Goal: Navigation & Orientation: Find specific page/section

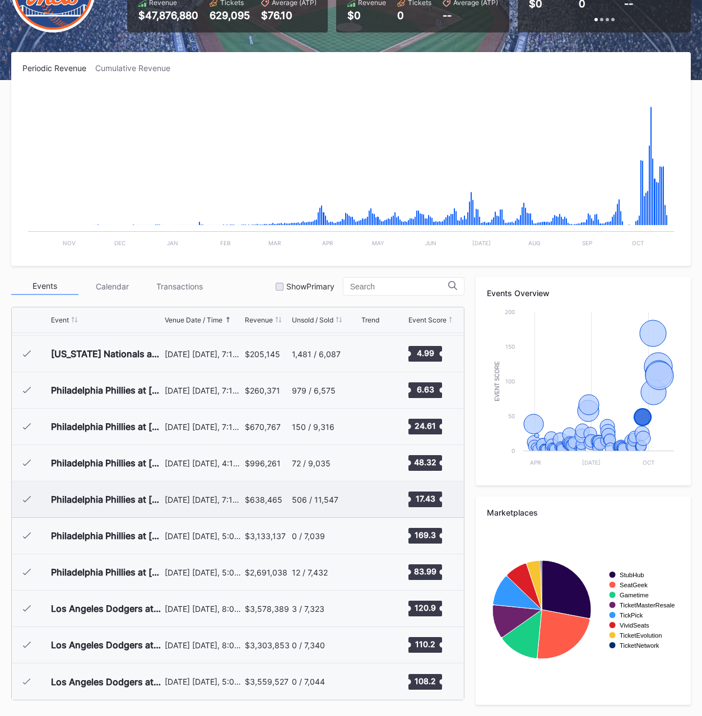
scroll to position [2727, 0]
click at [255, 688] on div "$3,559,527" at bounding box center [267, 682] width 44 height 36
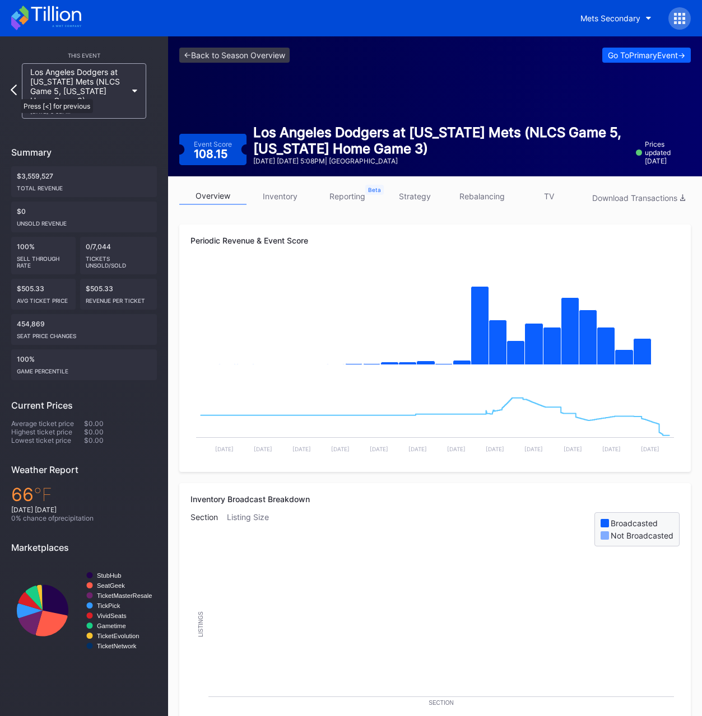
click at [15, 94] on icon at bounding box center [14, 90] width 6 height 11
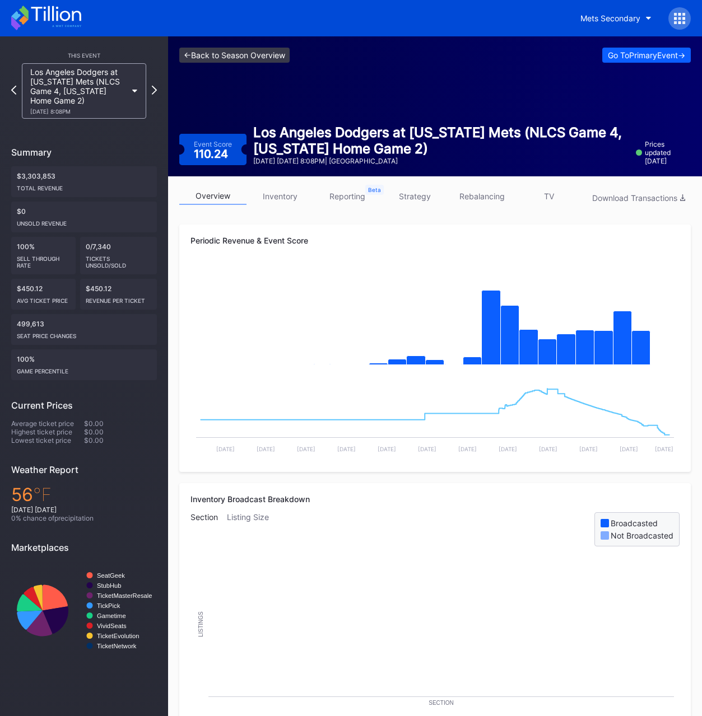
click at [228, 54] on link "<- Back to Season Overview" at bounding box center [234, 55] width 110 height 15
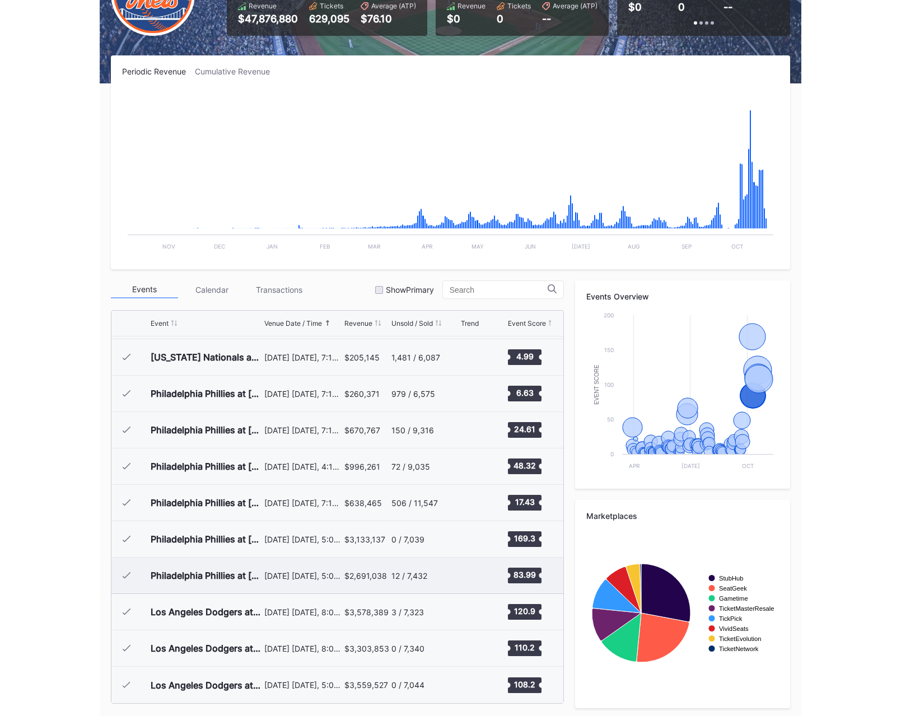
scroll to position [130, 0]
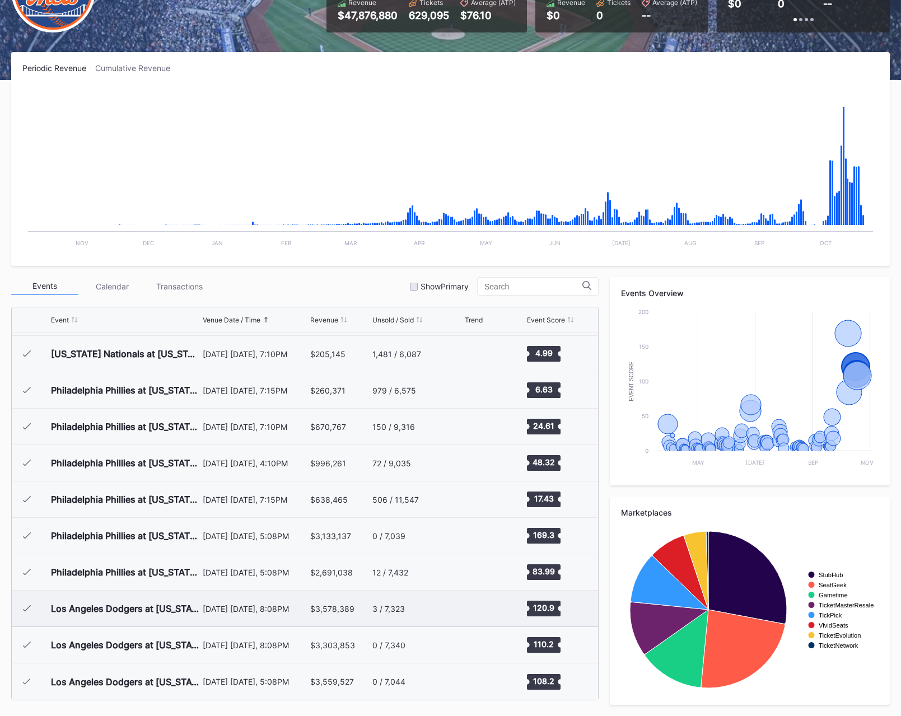
click at [419, 613] on div "3 / 7,323" at bounding box center [417, 609] width 90 height 36
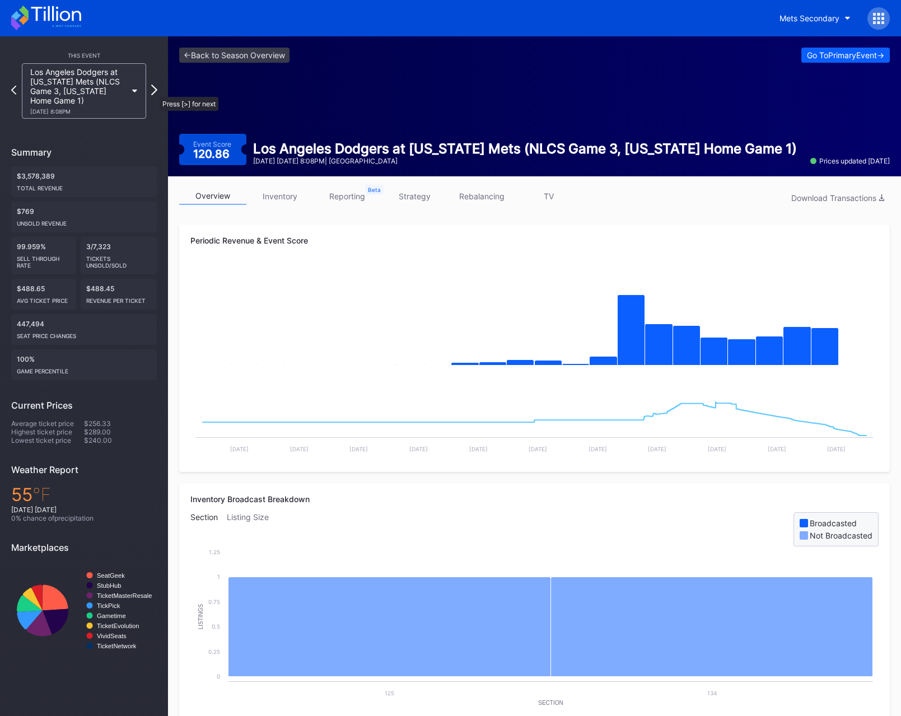
click at [154, 91] on icon at bounding box center [154, 90] width 6 height 11
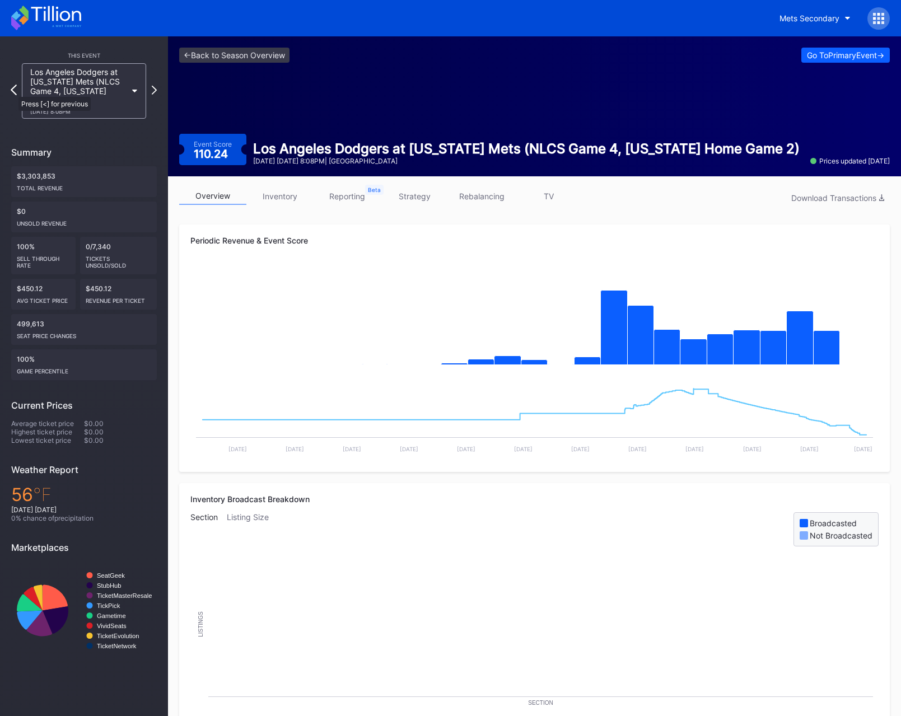
click at [13, 91] on icon at bounding box center [14, 90] width 6 height 11
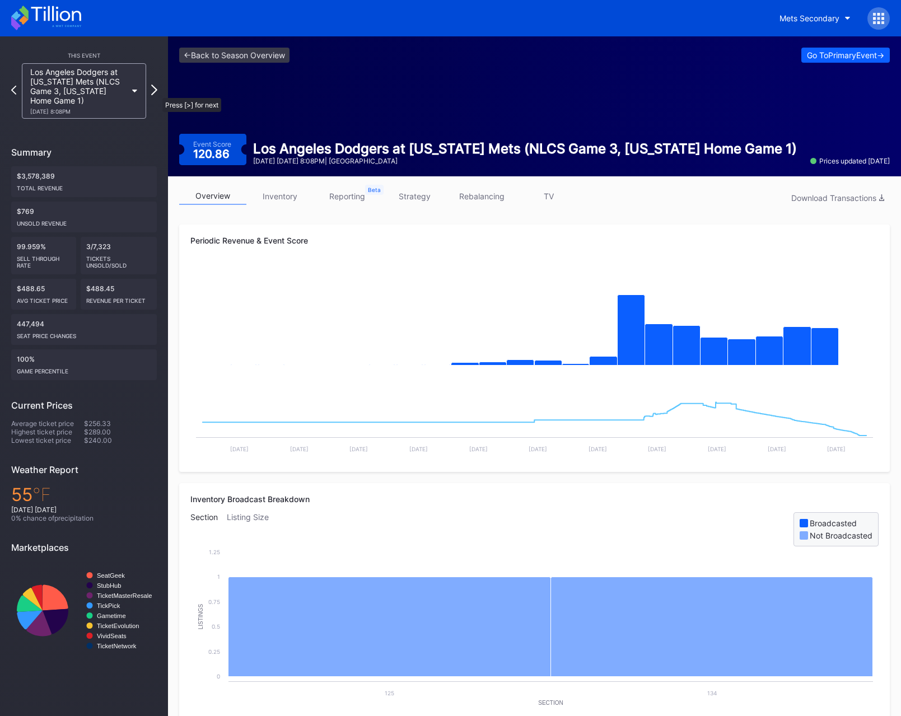
click at [157, 92] on icon at bounding box center [154, 90] width 6 height 11
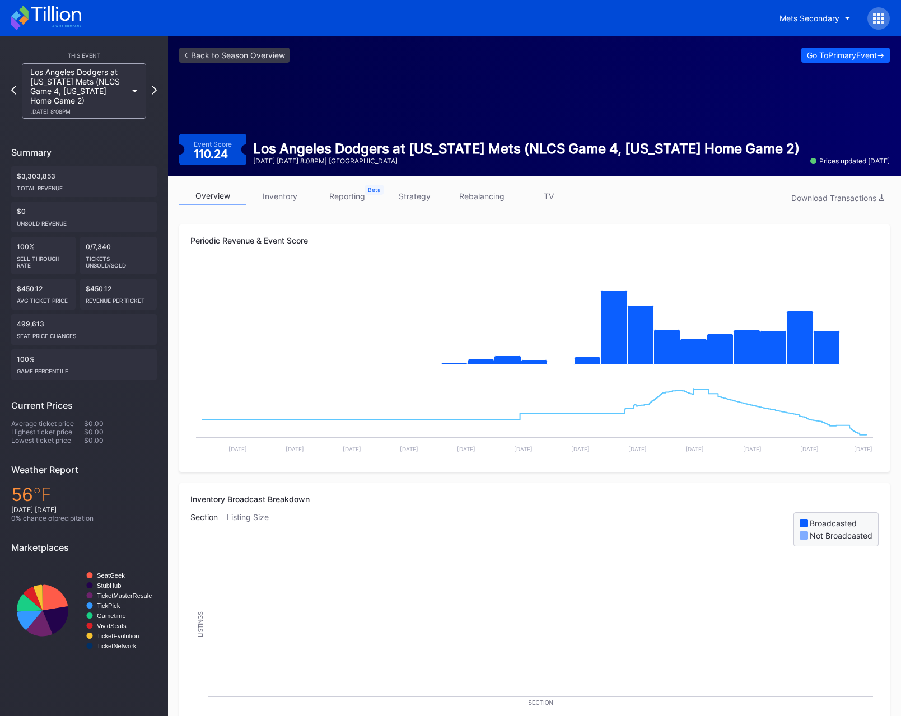
click at [423, 205] on div "overview inventory reporting strategy rebalancing TV Download Transactions" at bounding box center [534, 199] width 711 height 23
click at [423, 203] on link "strategy" at bounding box center [414, 196] width 67 height 17
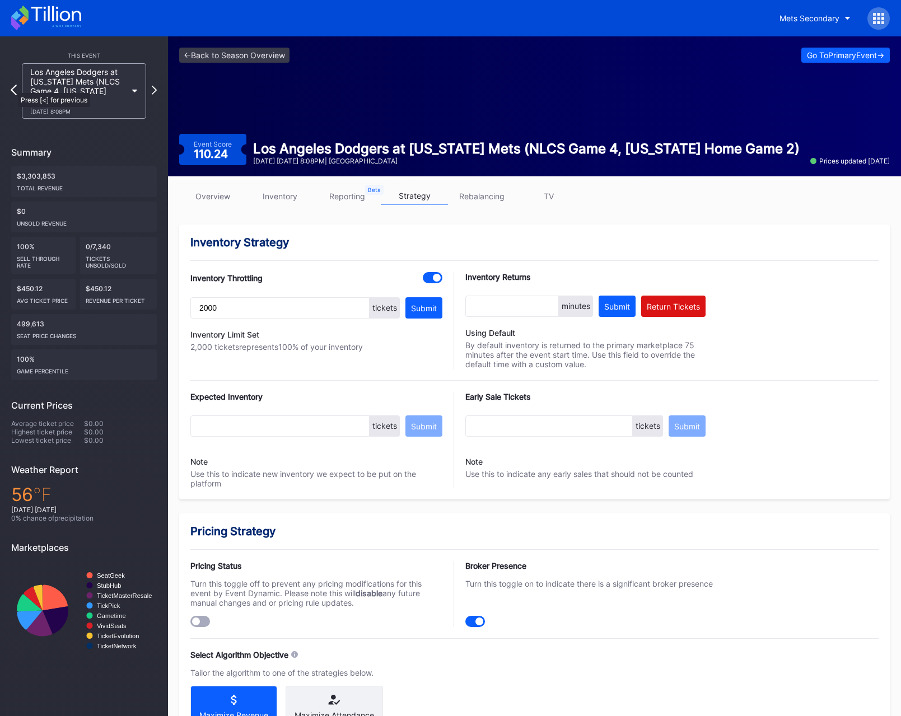
click at [12, 87] on icon at bounding box center [14, 90] width 6 height 11
click at [156, 88] on icon at bounding box center [154, 90] width 6 height 11
click at [213, 191] on link "overview" at bounding box center [212, 196] width 67 height 17
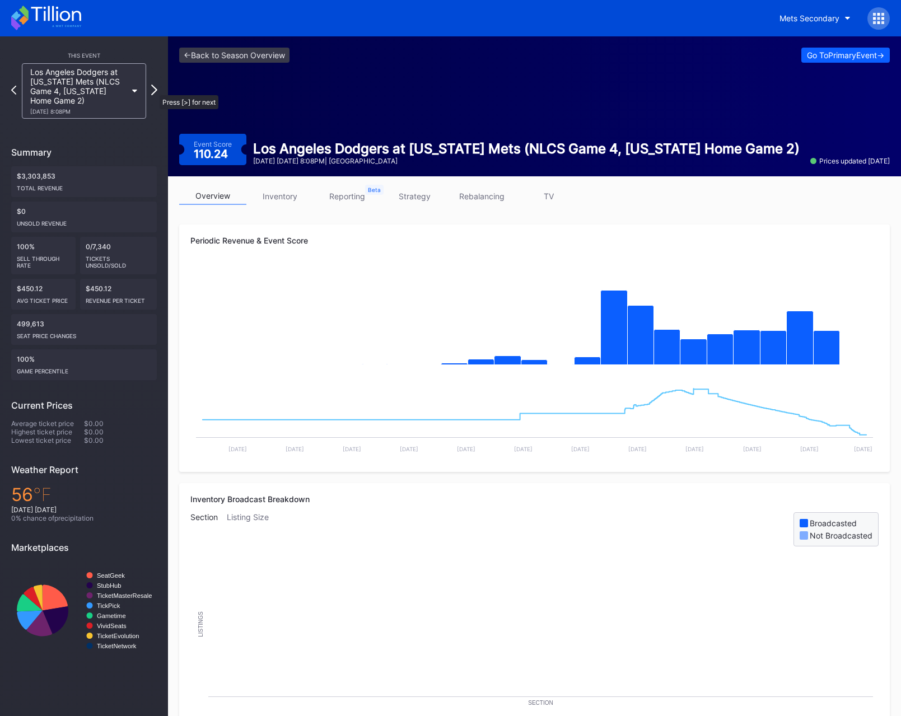
click at [154, 90] on icon at bounding box center [154, 90] width 6 height 11
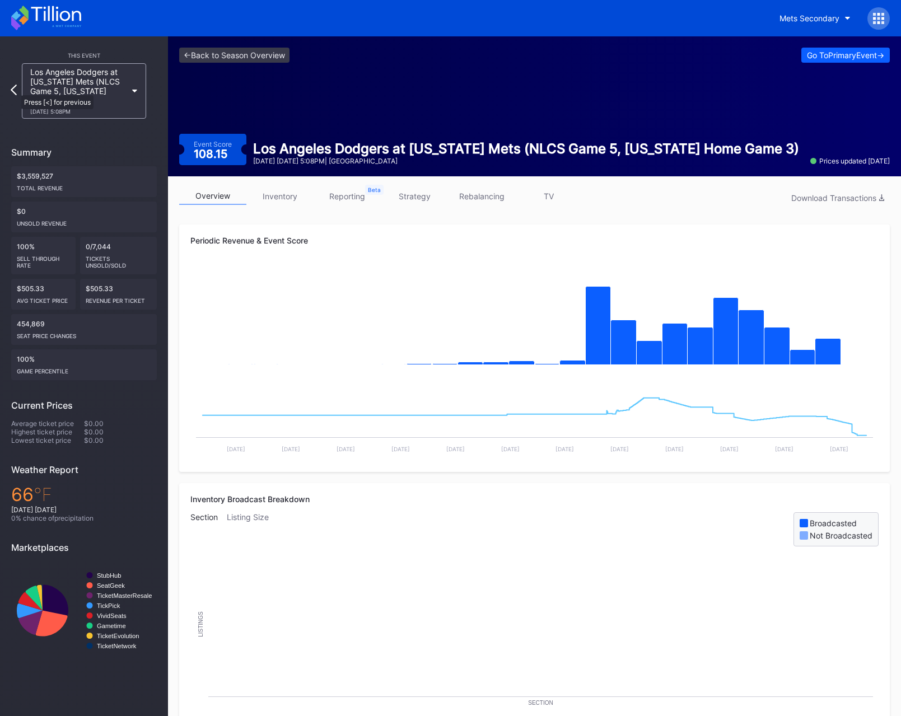
click at [16, 90] on icon at bounding box center [14, 90] width 6 height 11
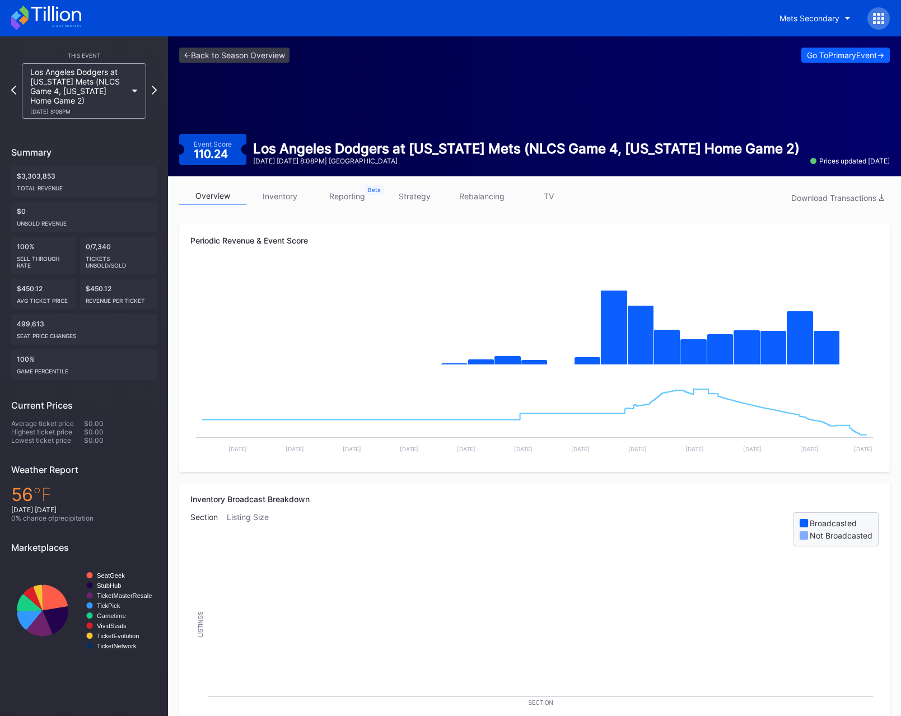
click at [95, 129] on div "This Event Los Angeles Dodgers at [US_STATE] Mets (NLCS Game 4, [US_STATE] Home…" at bounding box center [84, 353] width 168 height 635
click at [155, 89] on icon at bounding box center [154, 90] width 6 height 11
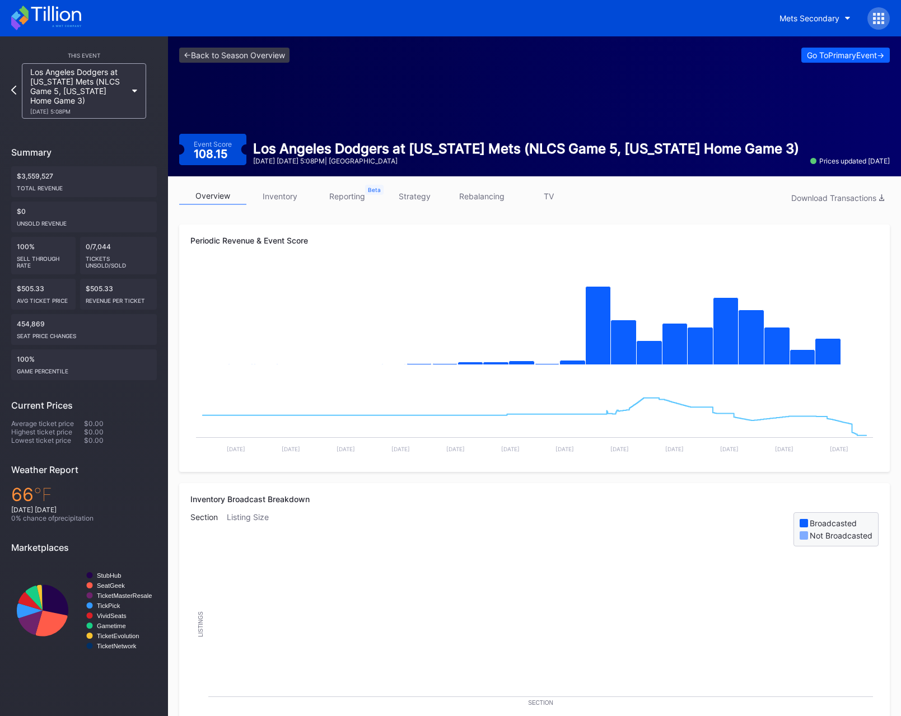
click at [397, 193] on link "strategy" at bounding box center [414, 196] width 67 height 17
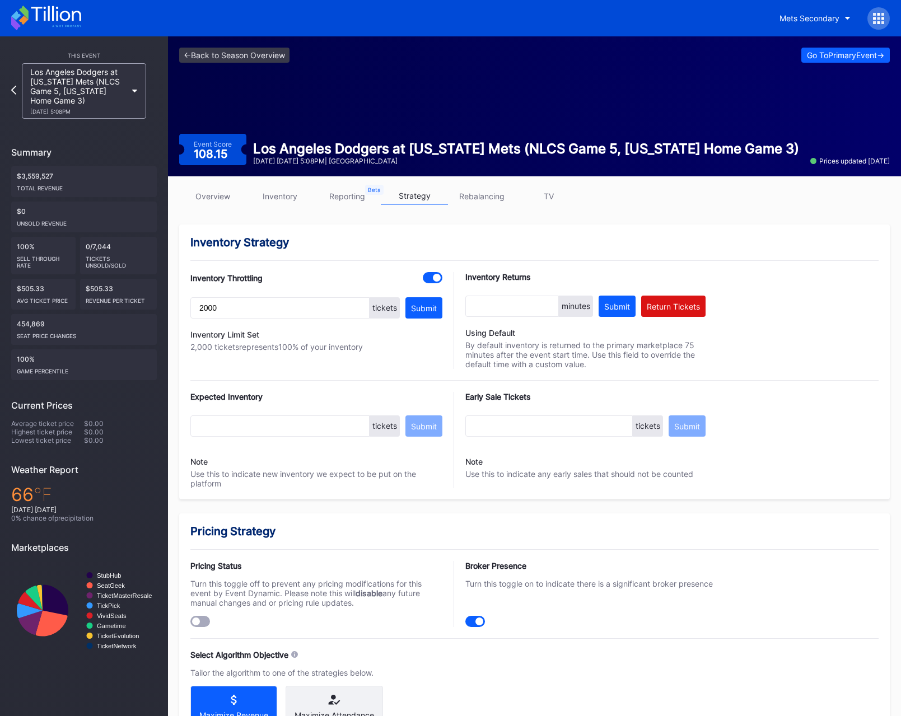
click at [211, 195] on link "overview" at bounding box center [212, 196] width 67 height 17
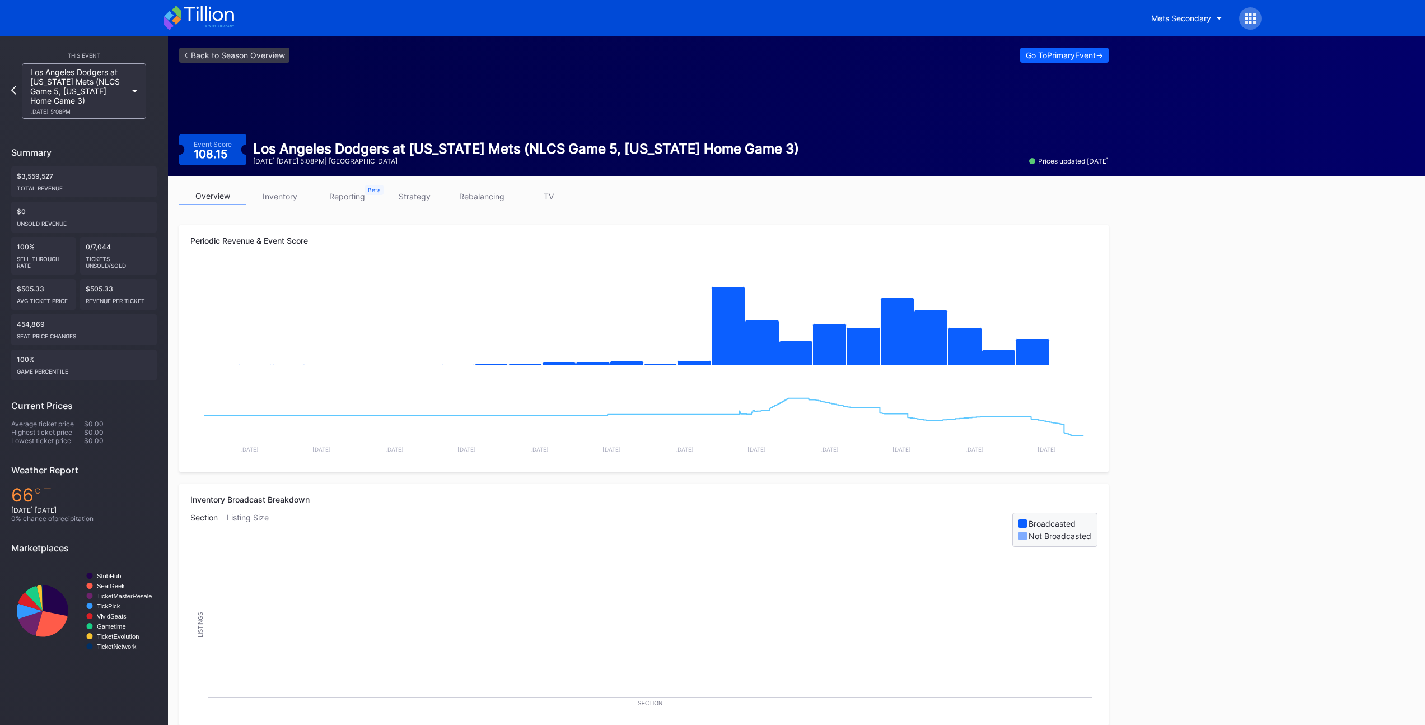
scroll to position [1, 0]
click at [12, 87] on icon at bounding box center [14, 89] width 6 height 11
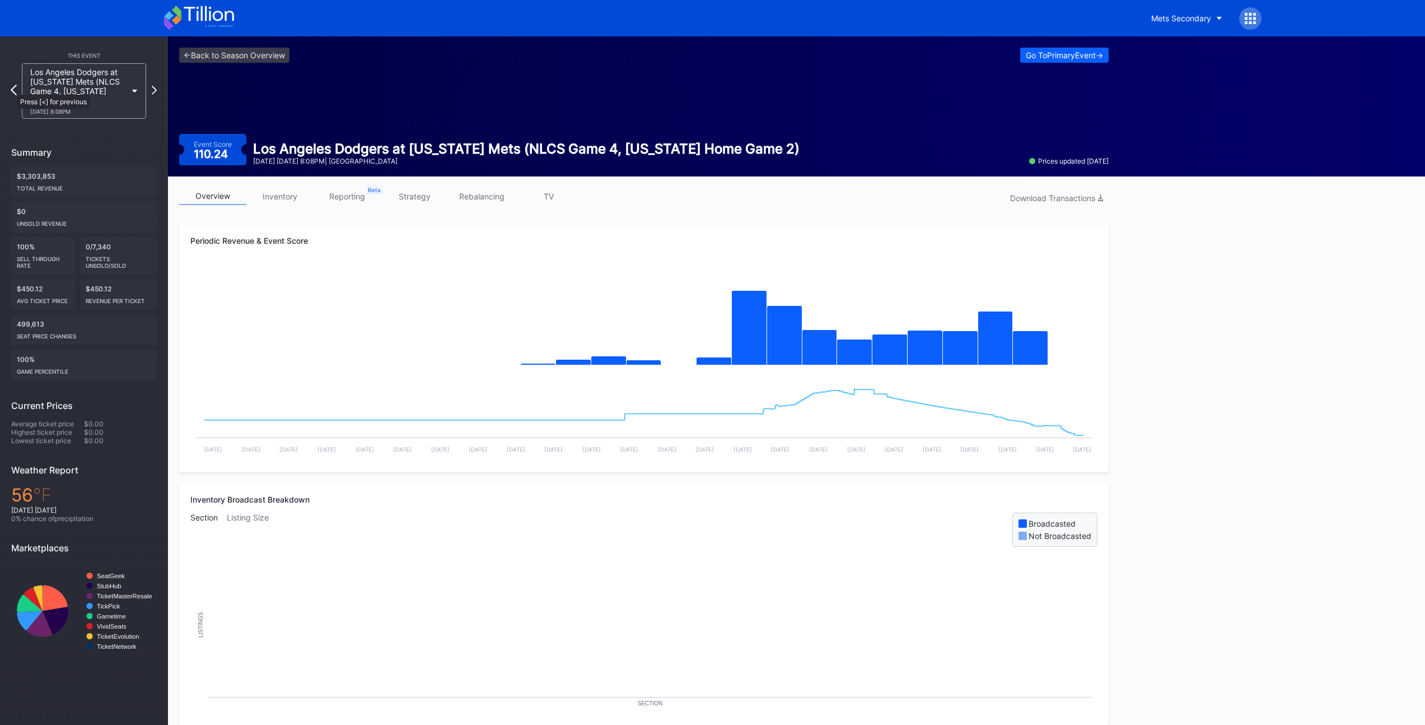
click at [12, 89] on icon at bounding box center [14, 90] width 6 height 11
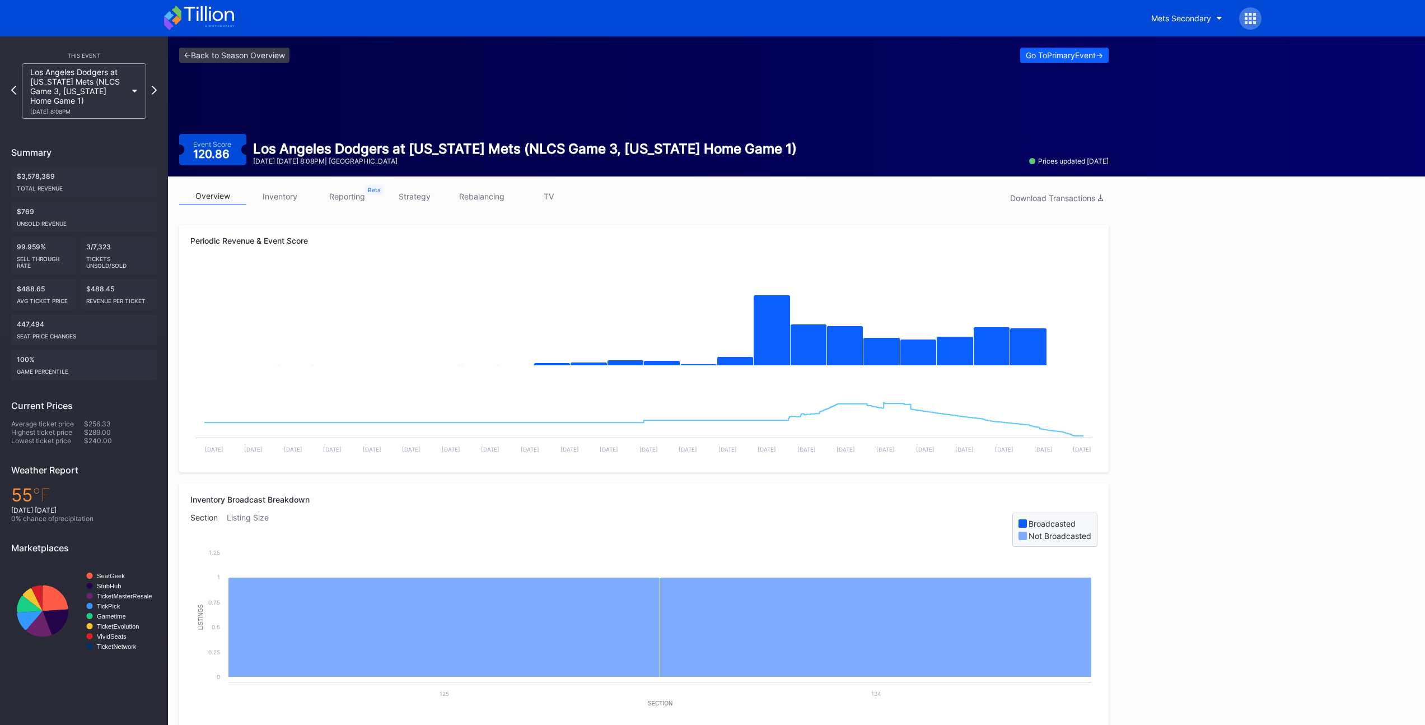
click at [16, 93] on div "Los Angeles Dodgers at [US_STATE] Mets (NLCS Game 3, [US_STATE] Home Game 1) [D…" at bounding box center [84, 90] width 136 height 55
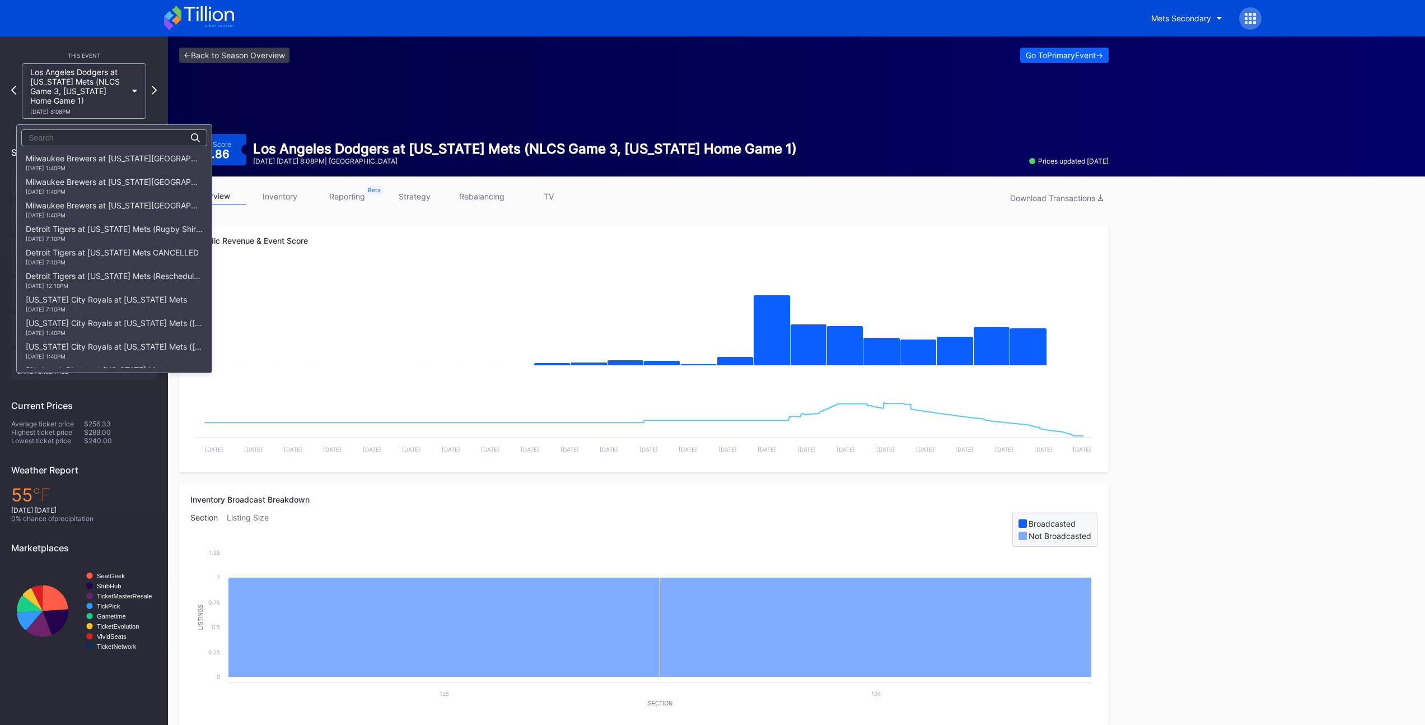
scroll to position [1782, 0]
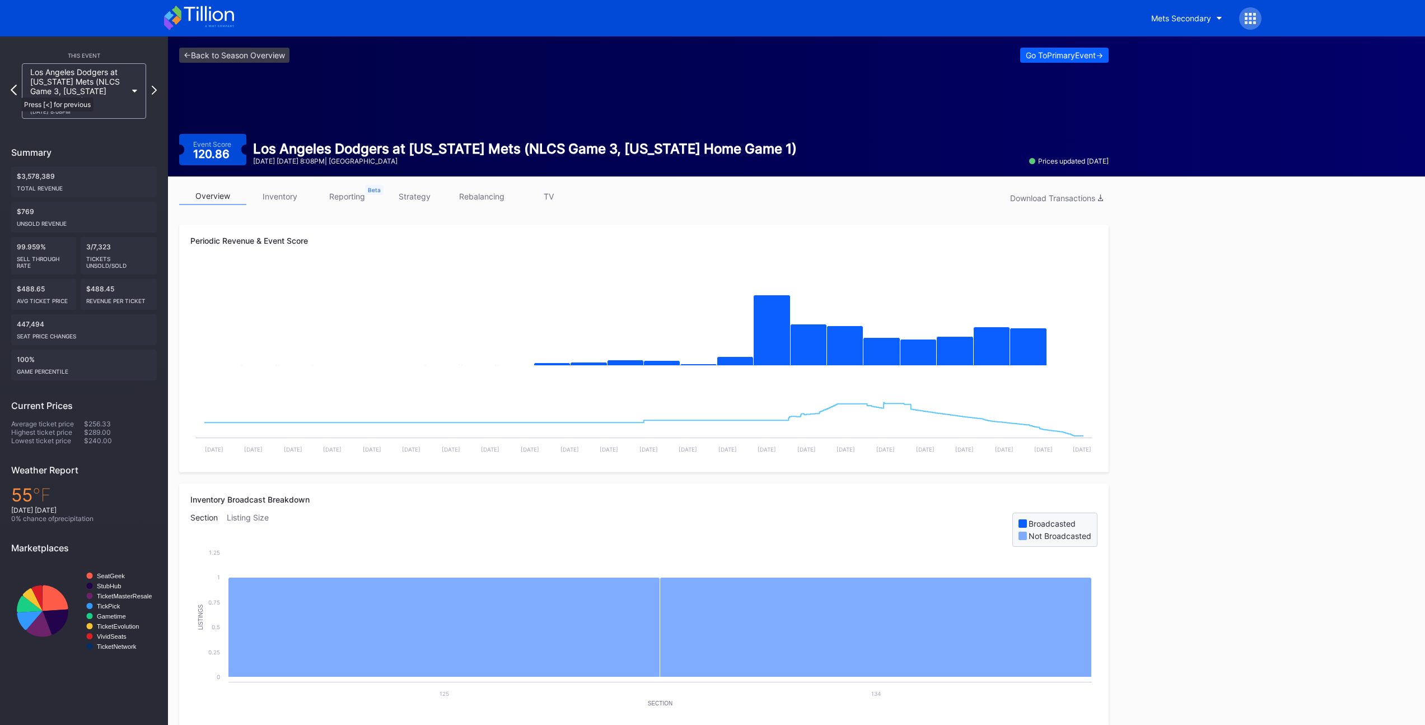
click at [16, 92] on icon at bounding box center [14, 90] width 6 height 11
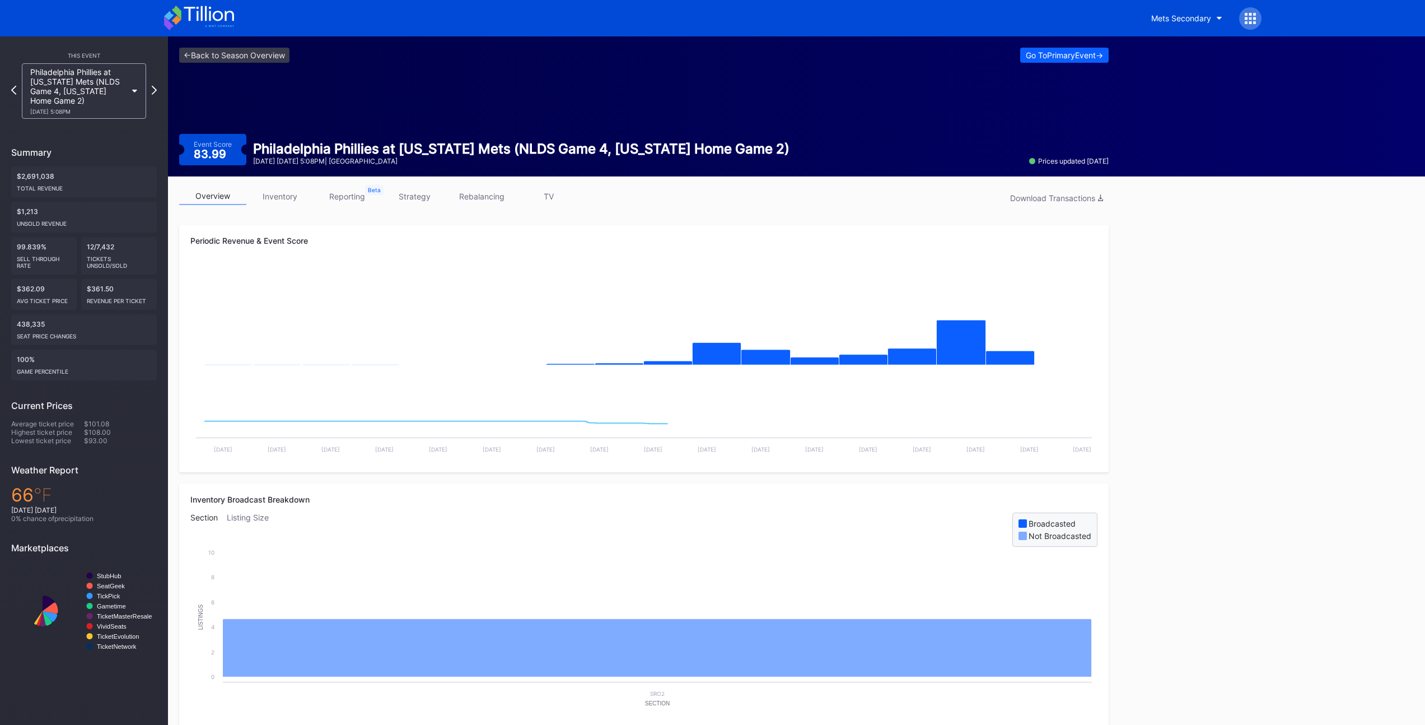
click at [16, 92] on div "Philadelphia Phillies at [US_STATE] Mets (NLDS Game 4, [US_STATE] Home Game 2) …" at bounding box center [84, 90] width 136 height 55
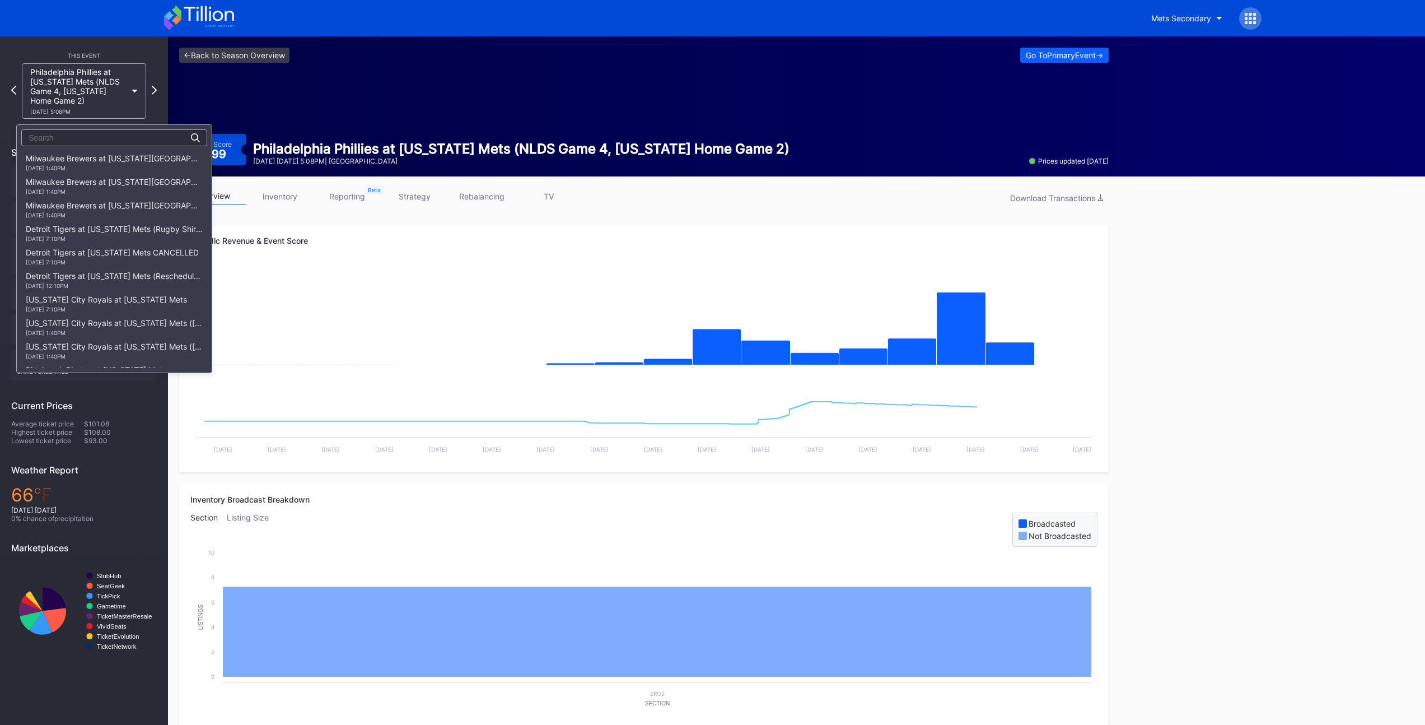
scroll to position [1782, 0]
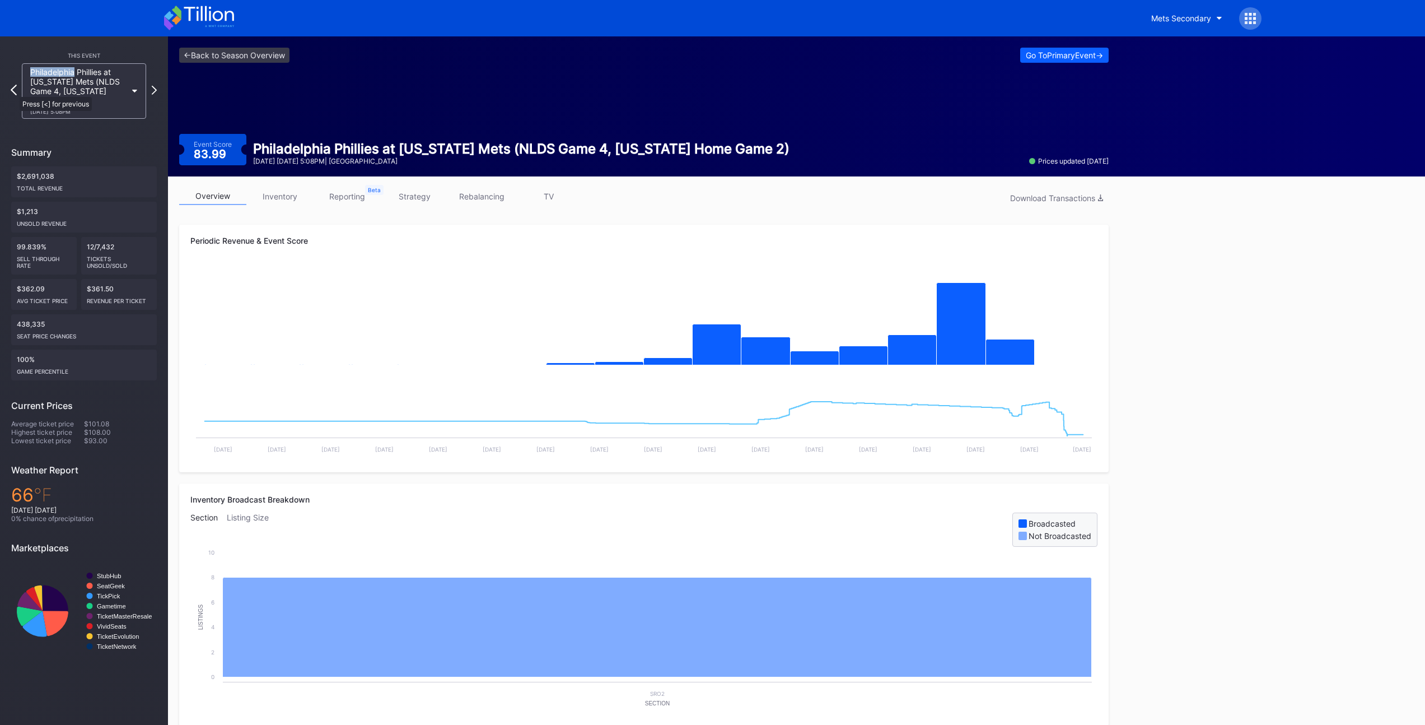
click at [14, 91] on icon at bounding box center [14, 90] width 6 height 11
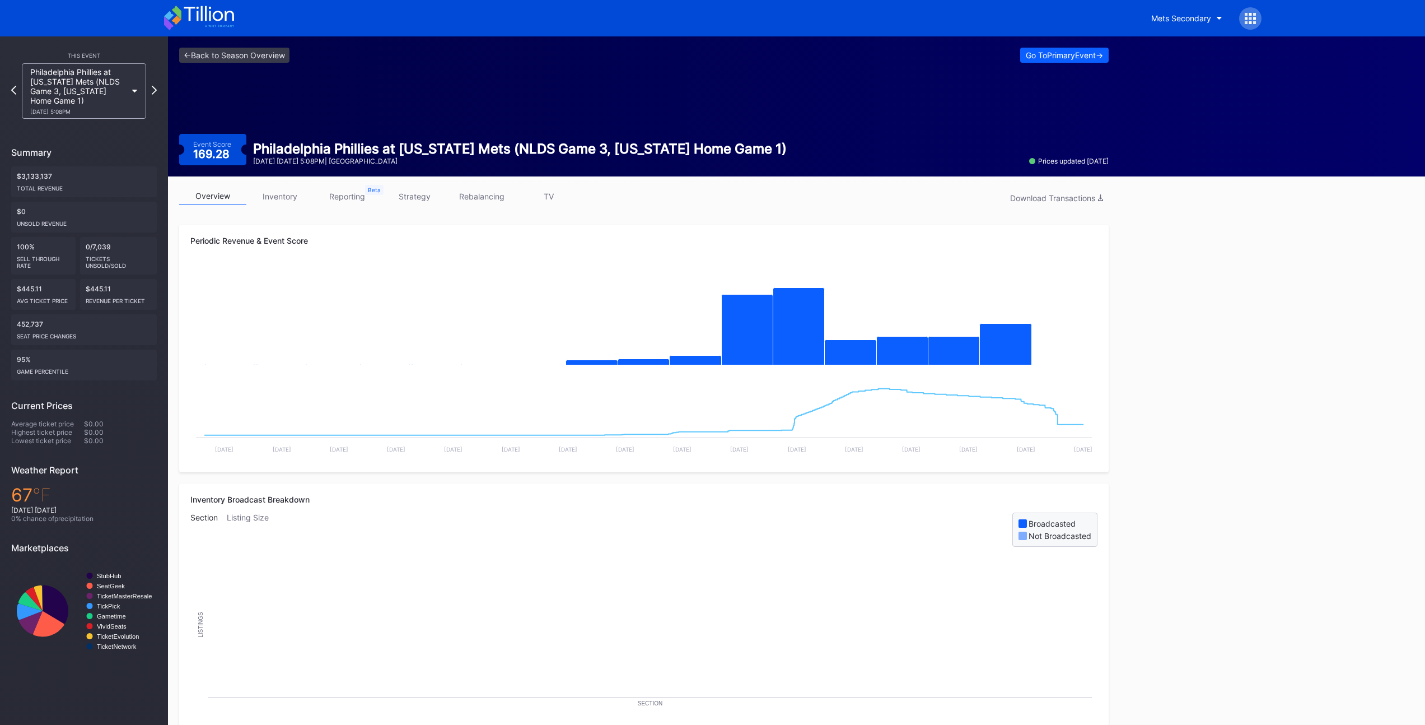
click at [423, 201] on link "strategy" at bounding box center [414, 196] width 67 height 17
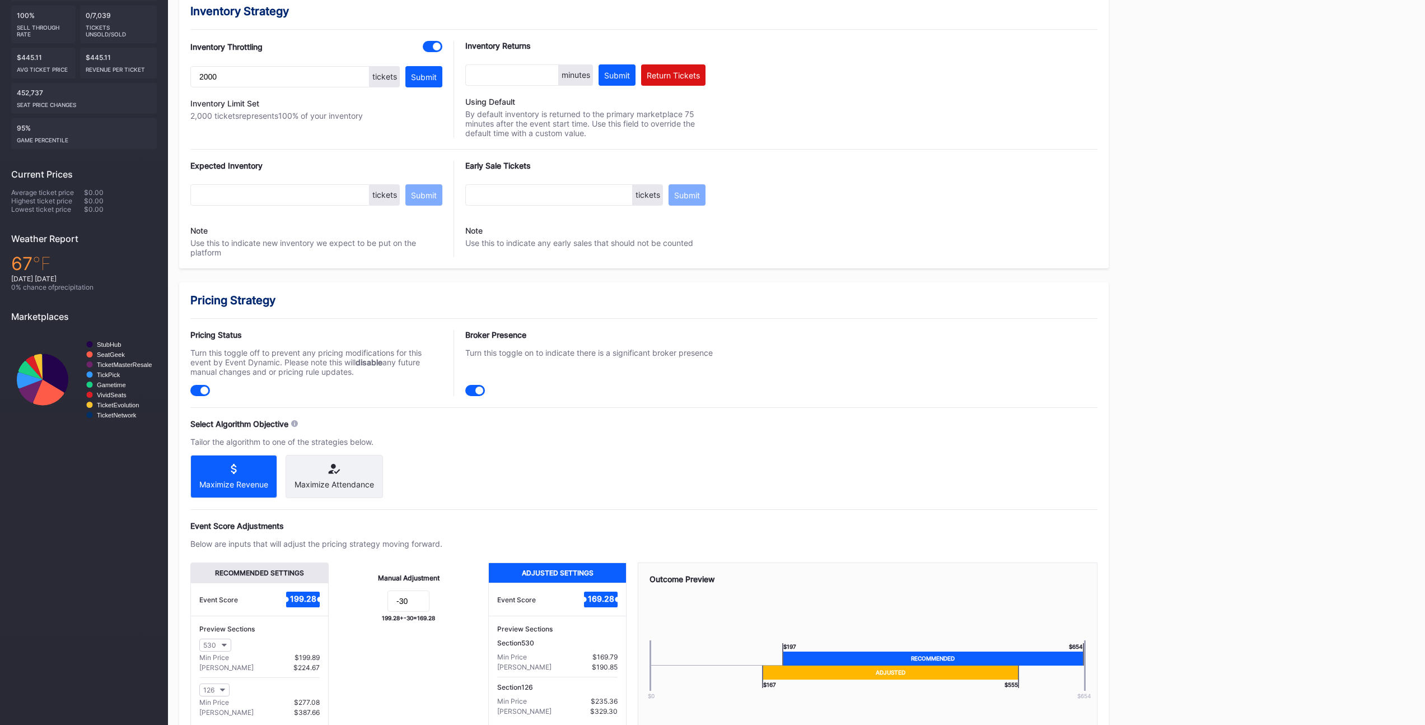
scroll to position [510, 0]
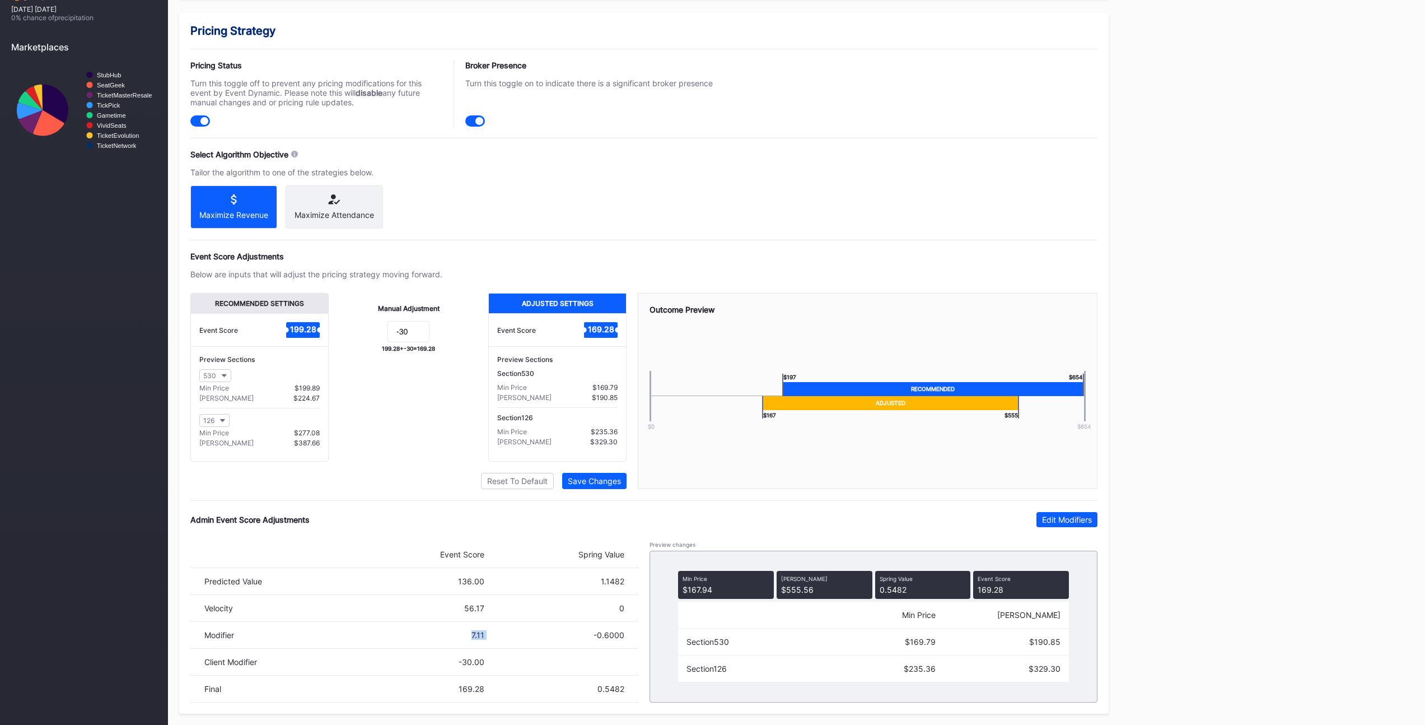
drag, startPoint x: 467, startPoint y: 631, endPoint x: 505, endPoint y: 635, distance: 38.3
click at [503, 635] on div "Modifier 7.11 -0.6000" at bounding box center [414, 635] width 448 height 27
click at [539, 628] on div "Modifier 7.11 -0.6000" at bounding box center [414, 635] width 448 height 27
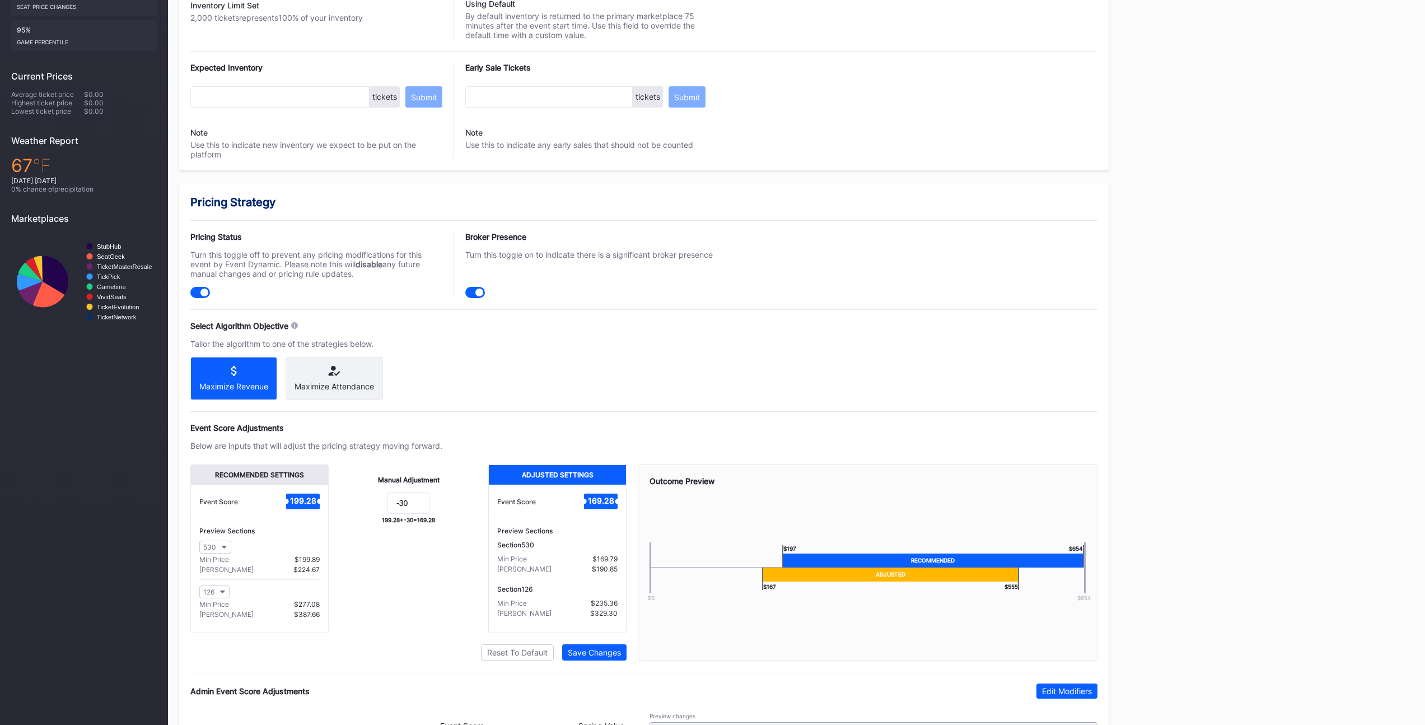
scroll to position [0, 0]
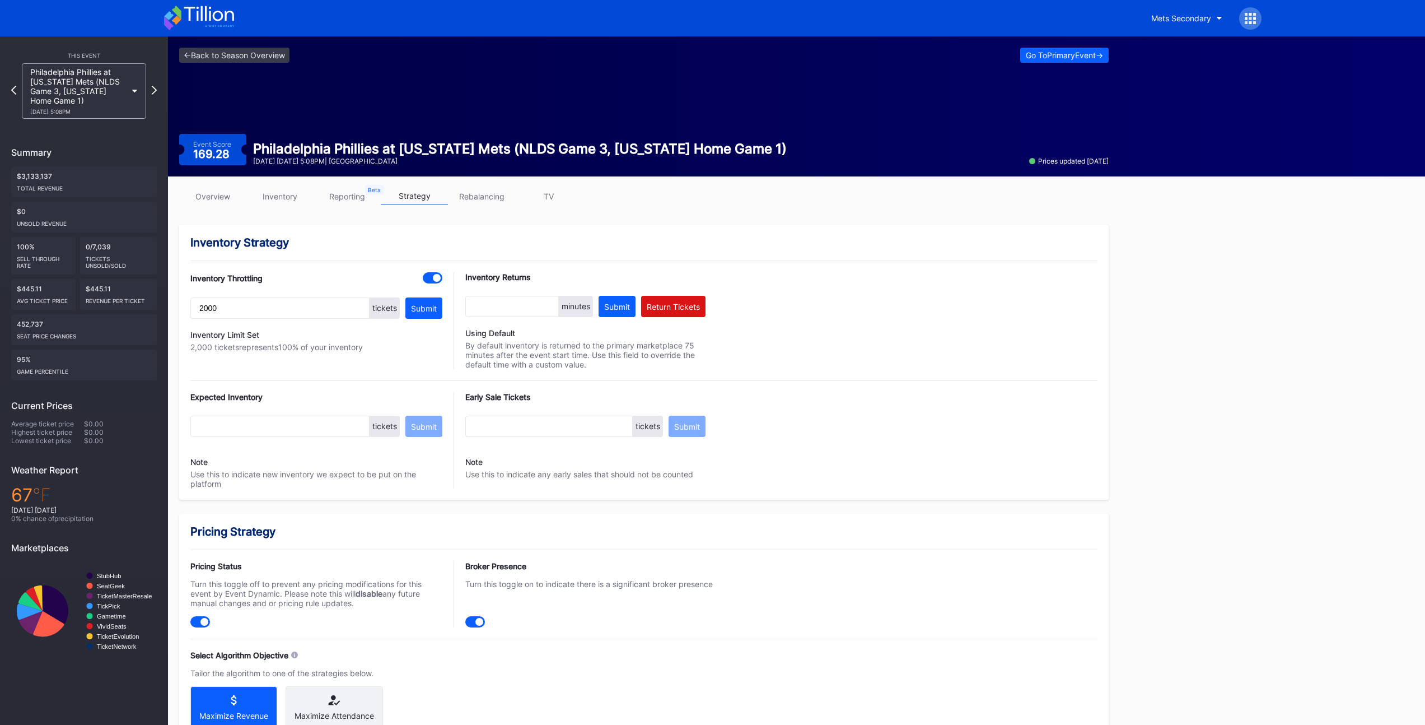
click at [549, 190] on link "TV" at bounding box center [548, 196] width 67 height 17
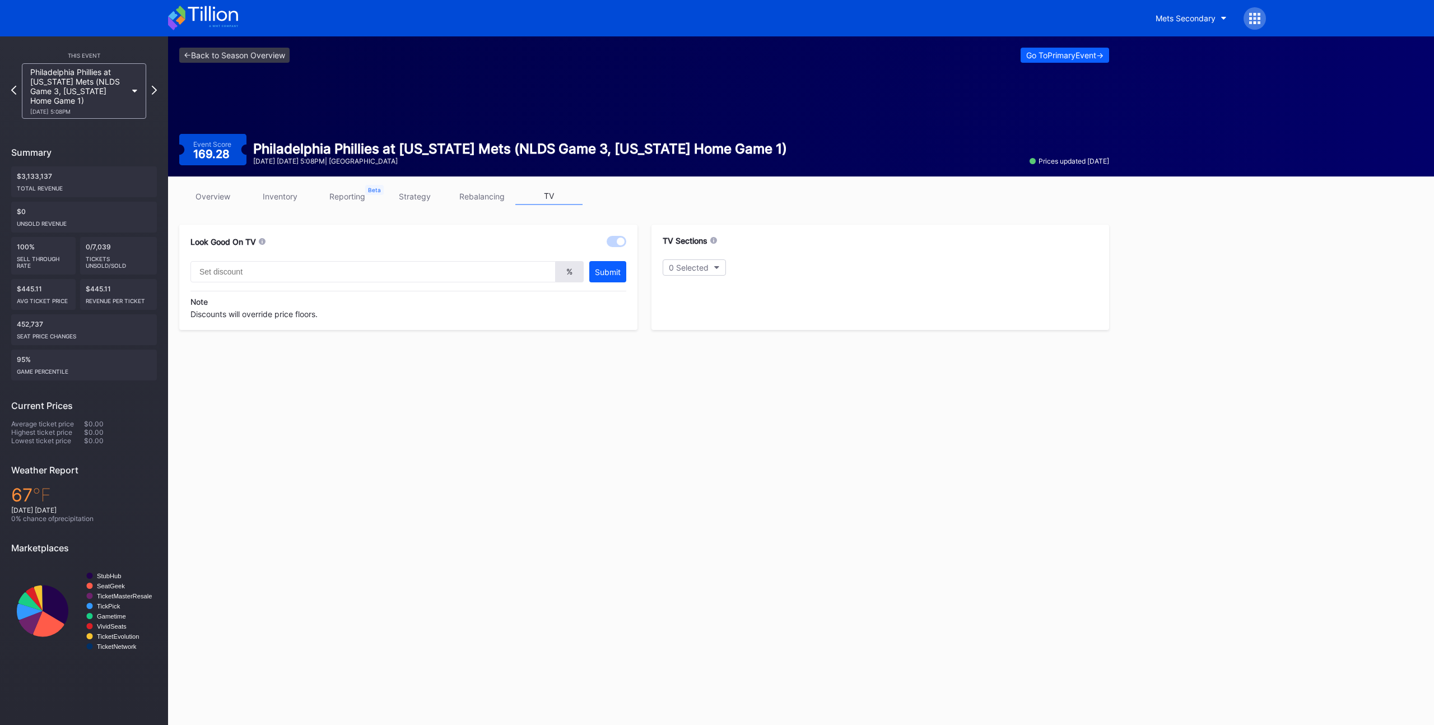
type input "40"
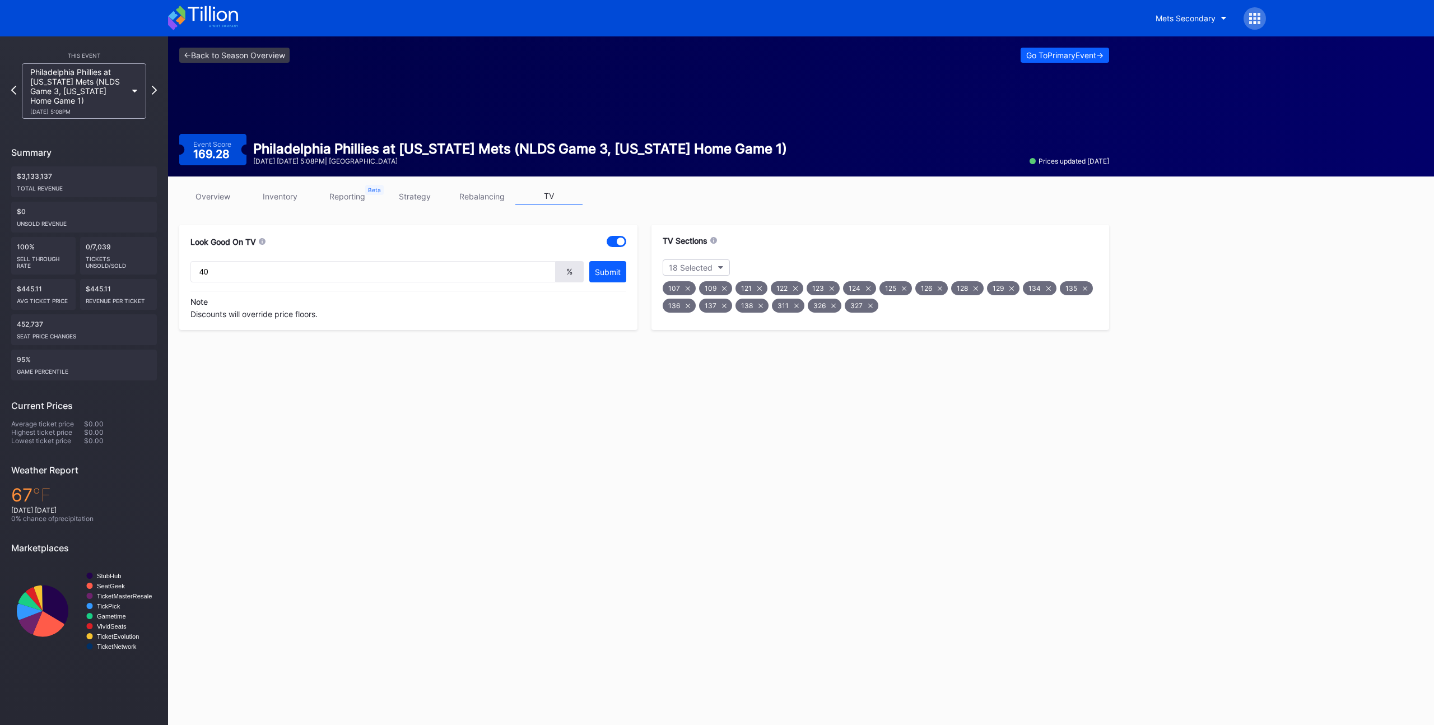
click at [219, 190] on link "overview" at bounding box center [212, 196] width 67 height 17
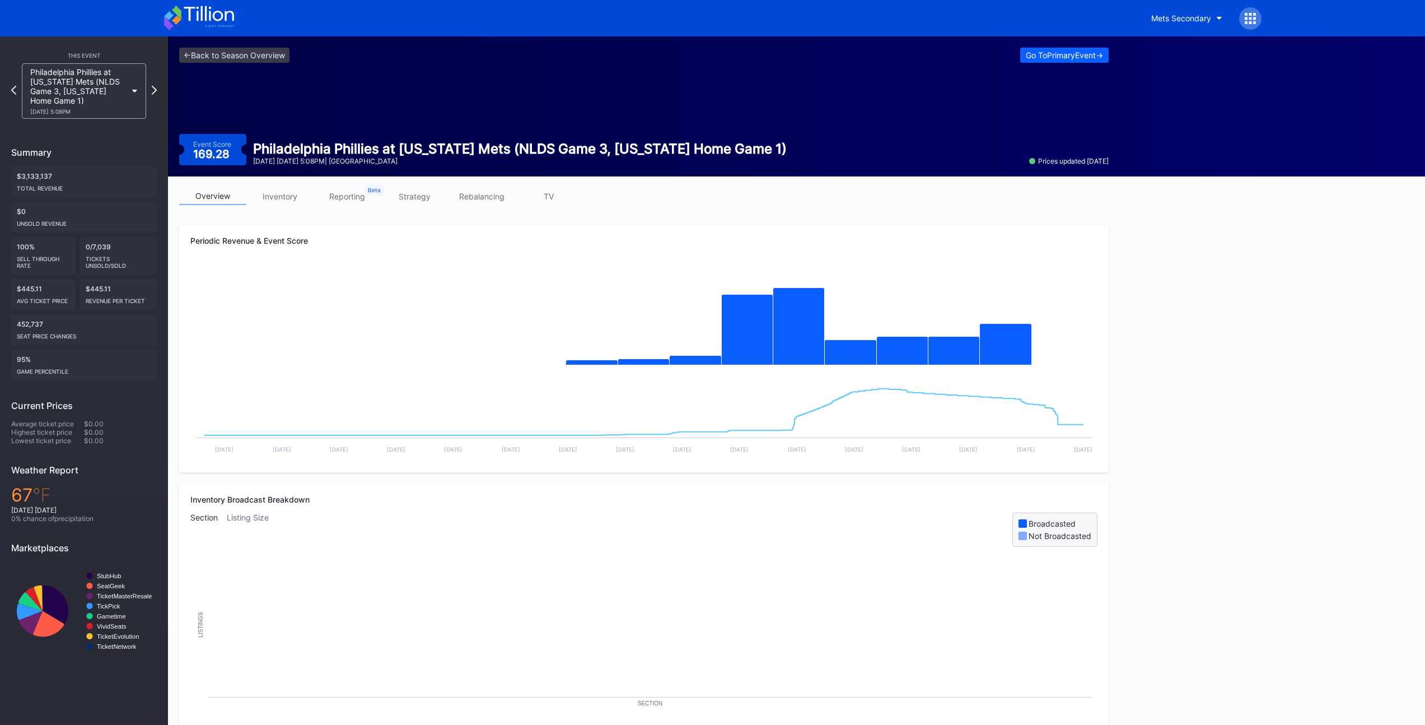
click at [427, 197] on link "strategy" at bounding box center [414, 196] width 67 height 17
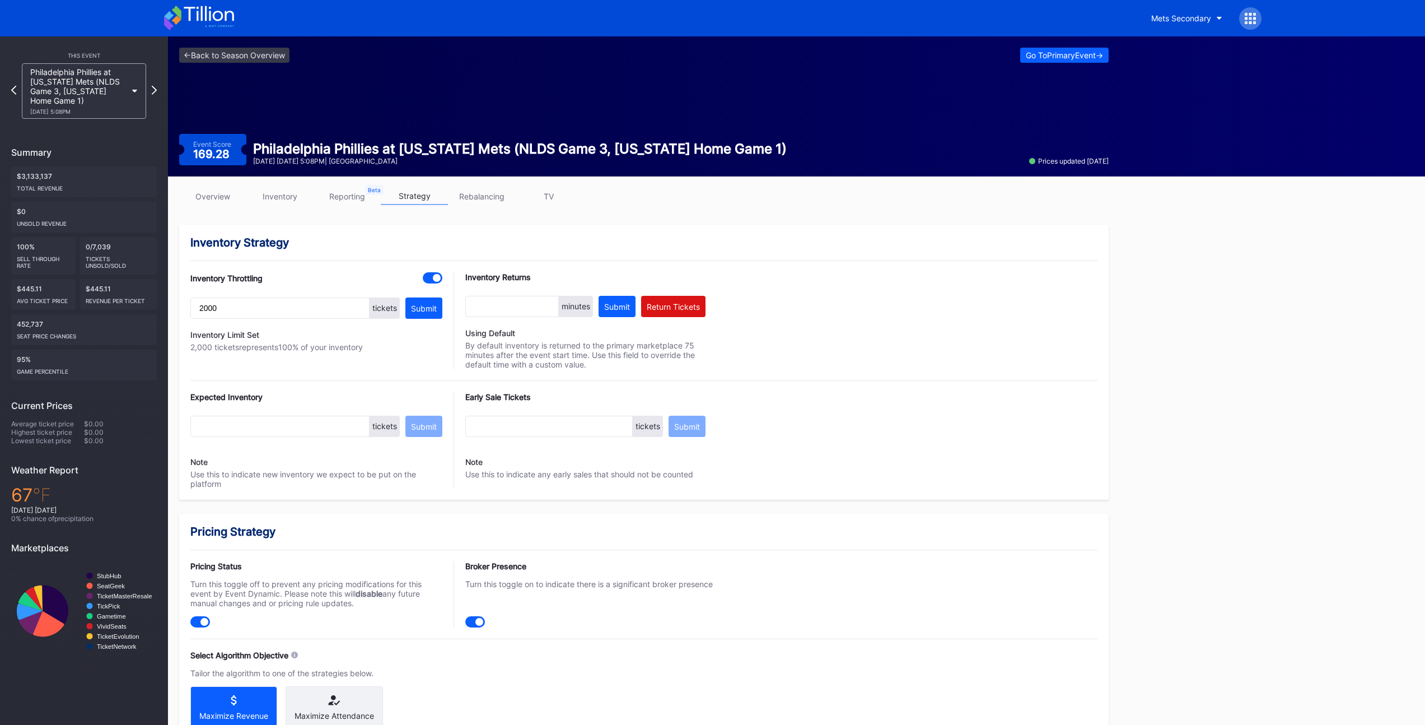
click at [419, 245] on div "Inventory Strategy" at bounding box center [643, 242] width 907 height 13
click at [211, 196] on link "overview" at bounding box center [212, 196] width 67 height 17
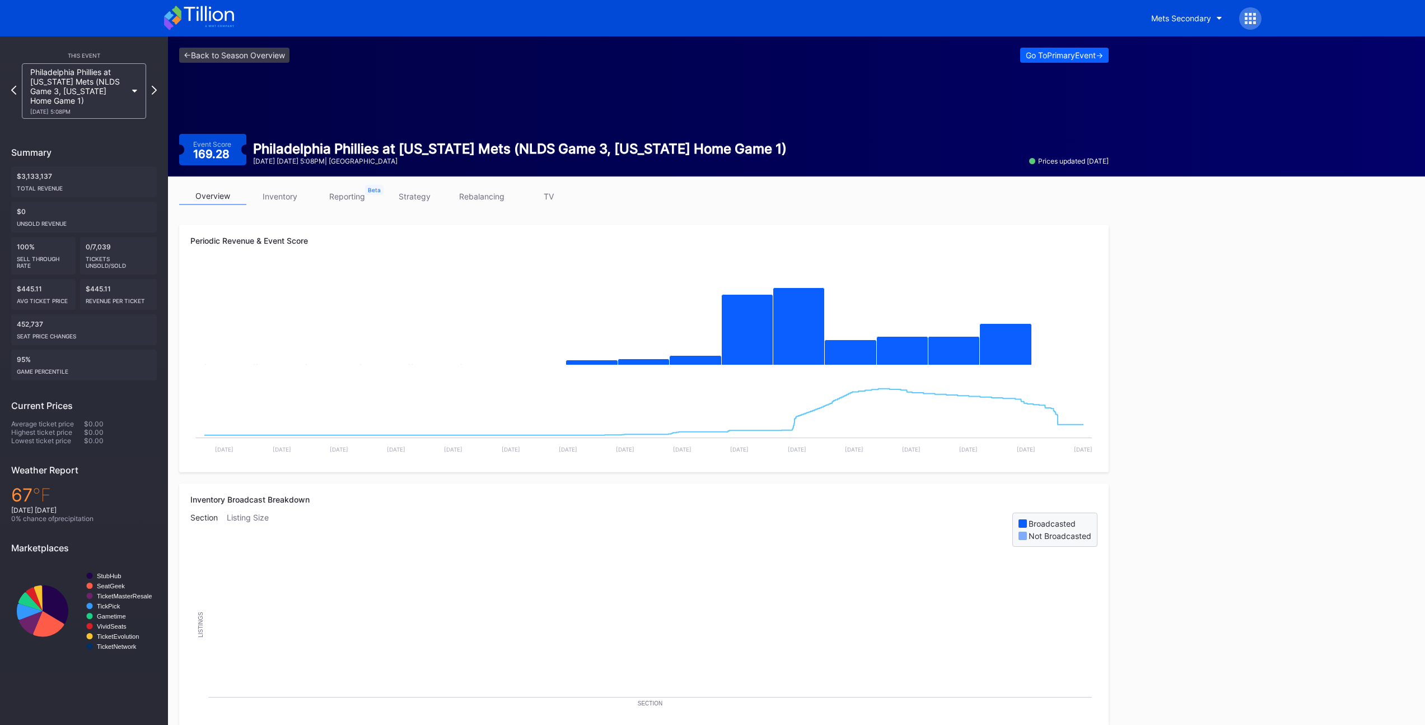
click at [416, 202] on link "strategy" at bounding box center [414, 196] width 67 height 17
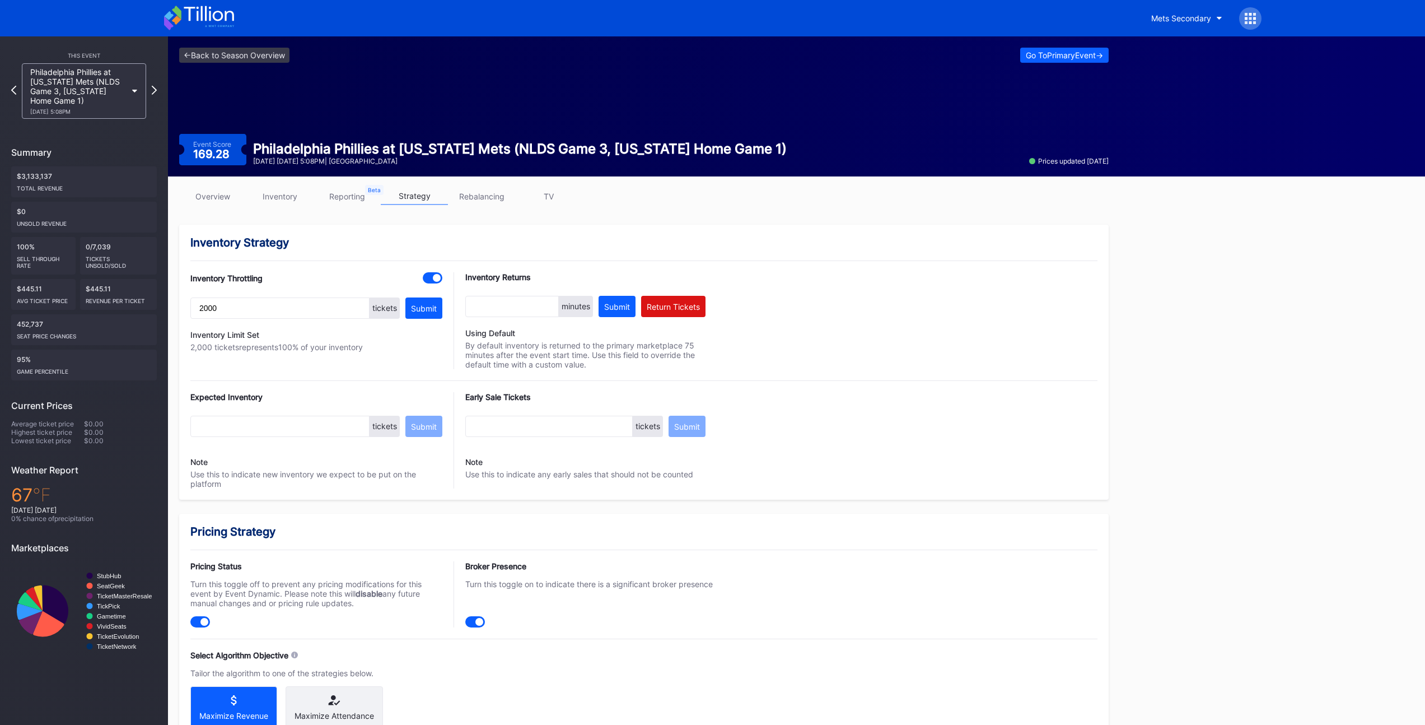
click at [223, 195] on link "overview" at bounding box center [212, 196] width 67 height 17
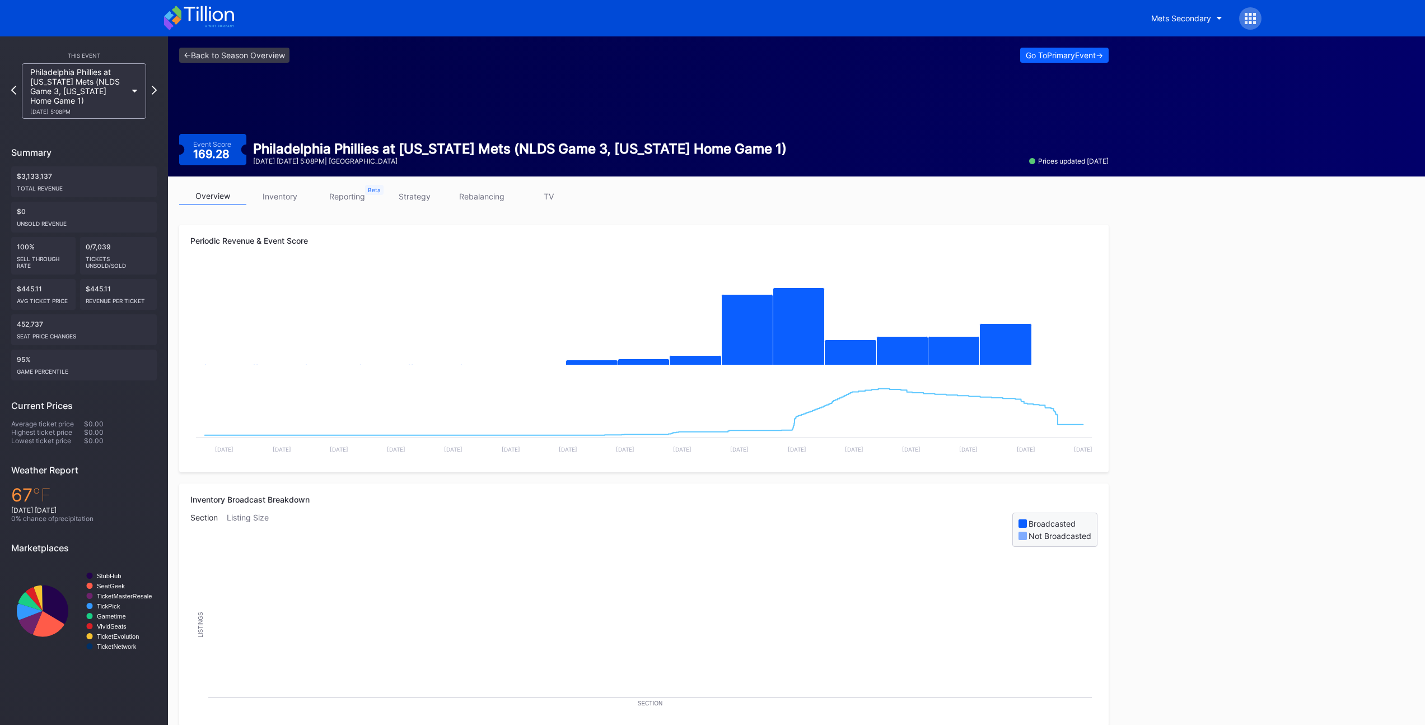
click at [673, 213] on div "overview inventory reporting strategy rebalancing TV Periodic Revenue & Event S…" at bounding box center [644, 627] width 952 height 903
click at [155, 91] on icon at bounding box center [154, 90] width 6 height 11
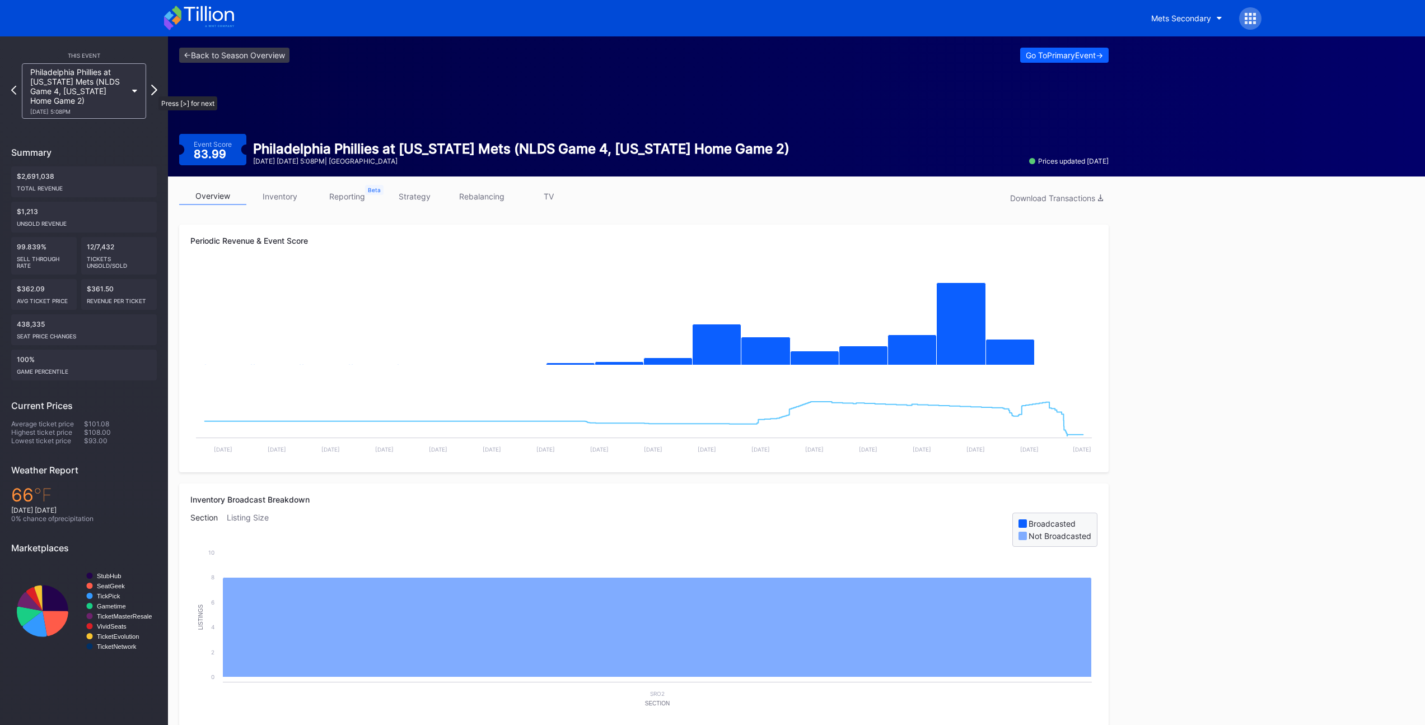
click at [153, 91] on icon at bounding box center [154, 90] width 6 height 11
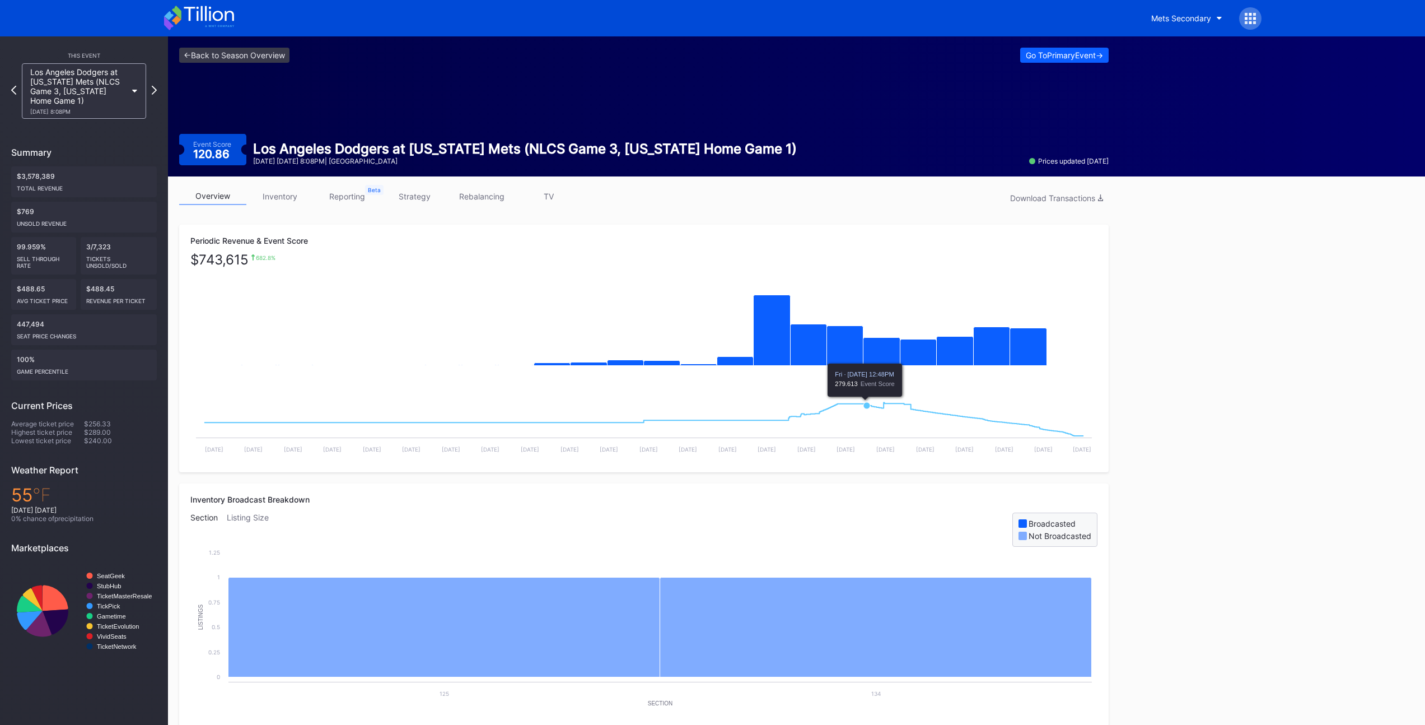
scroll to position [1, 0]
click at [695, 209] on div "overview inventory reporting strategy rebalancing TV Download Transactions" at bounding box center [644, 198] width 930 height 23
click at [202, 41] on div "<- Back to Season Overview Go To Primary Event -> Event Score 120.86 Los Angele…" at bounding box center [644, 106] width 952 height 140
click at [210, 51] on link "<- Back to Season Overview" at bounding box center [234, 54] width 110 height 15
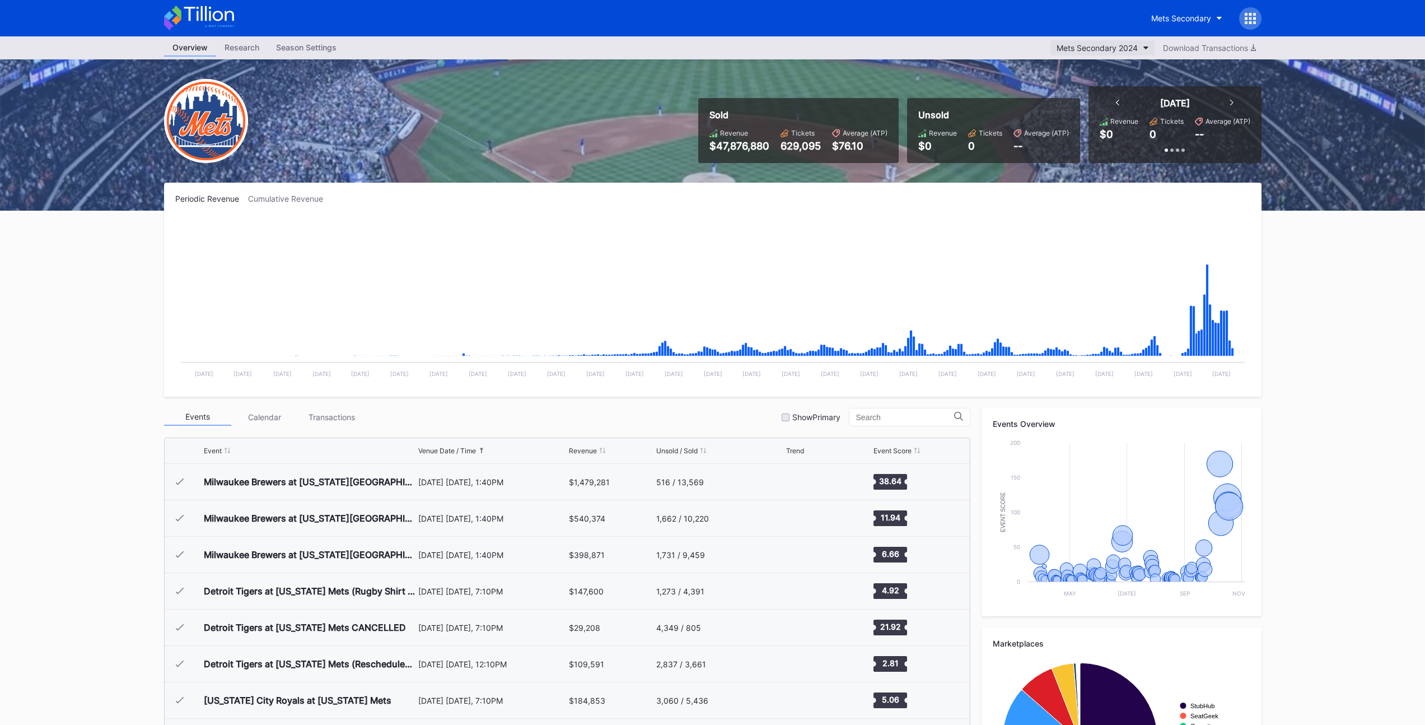
click at [701, 55] on button "Mets Secondary 2024" at bounding box center [1103, 47] width 104 height 15
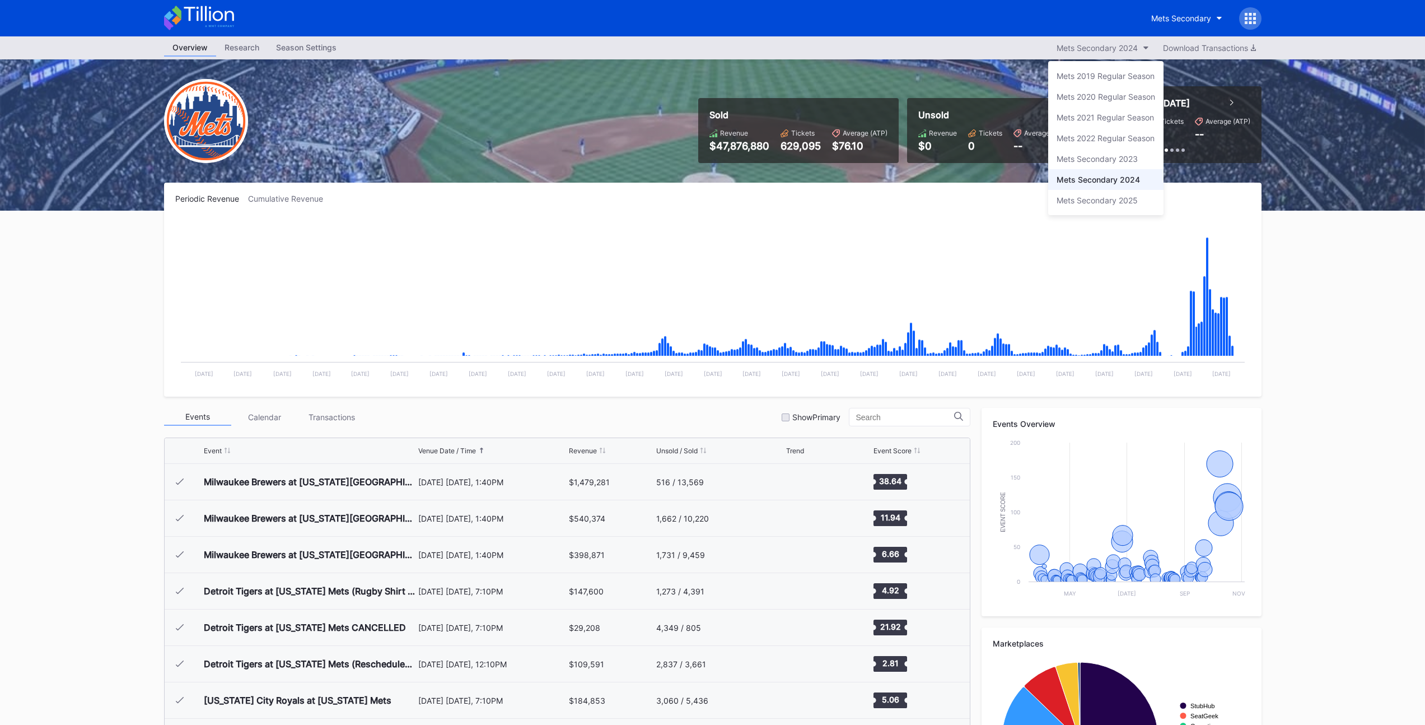
drag, startPoint x: 1108, startPoint y: 157, endPoint x: 1099, endPoint y: 165, distance: 11.5
click at [701, 157] on div "Mets Secondary 2023" at bounding box center [1097, 159] width 81 height 10
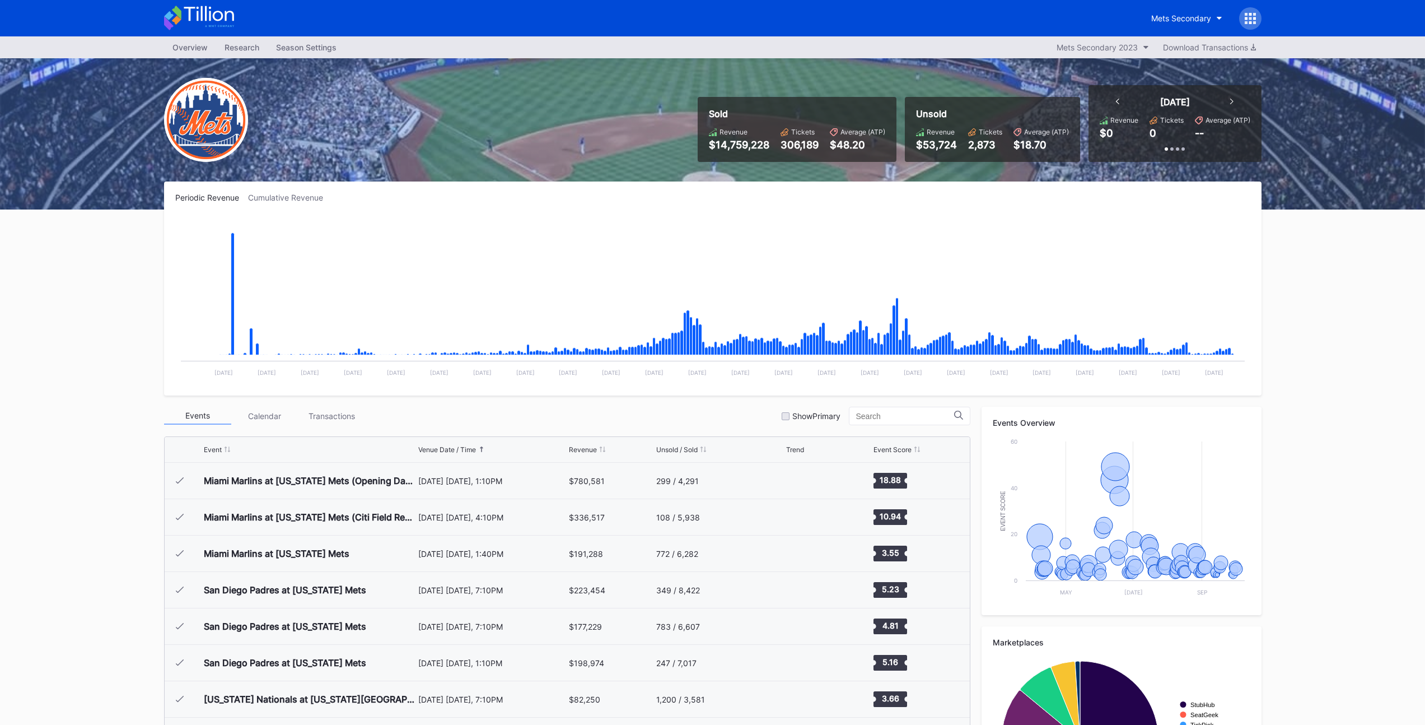
scroll to position [2582, 0]
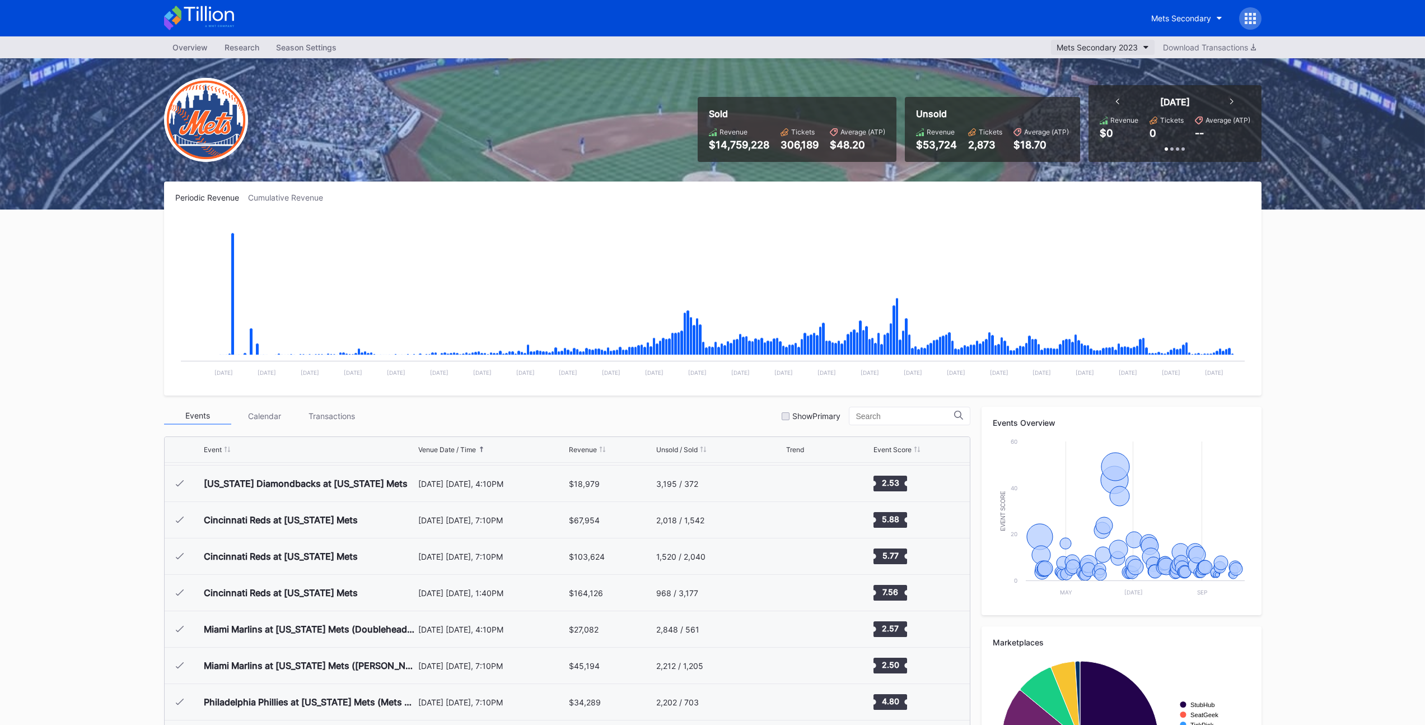
click at [701, 40] on button "Mets Secondary 2023" at bounding box center [1103, 47] width 104 height 15
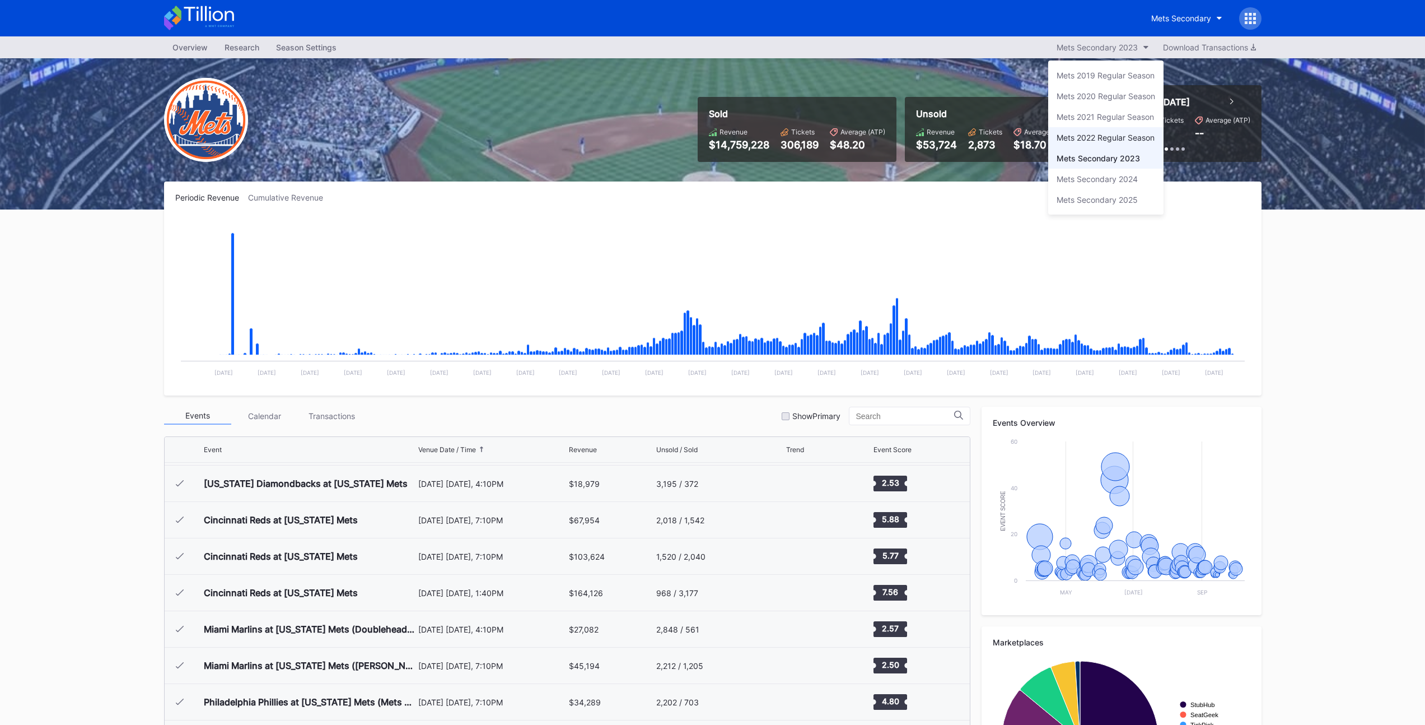
click at [701, 137] on div "Mets 2022 Regular Season" at bounding box center [1106, 138] width 98 height 10
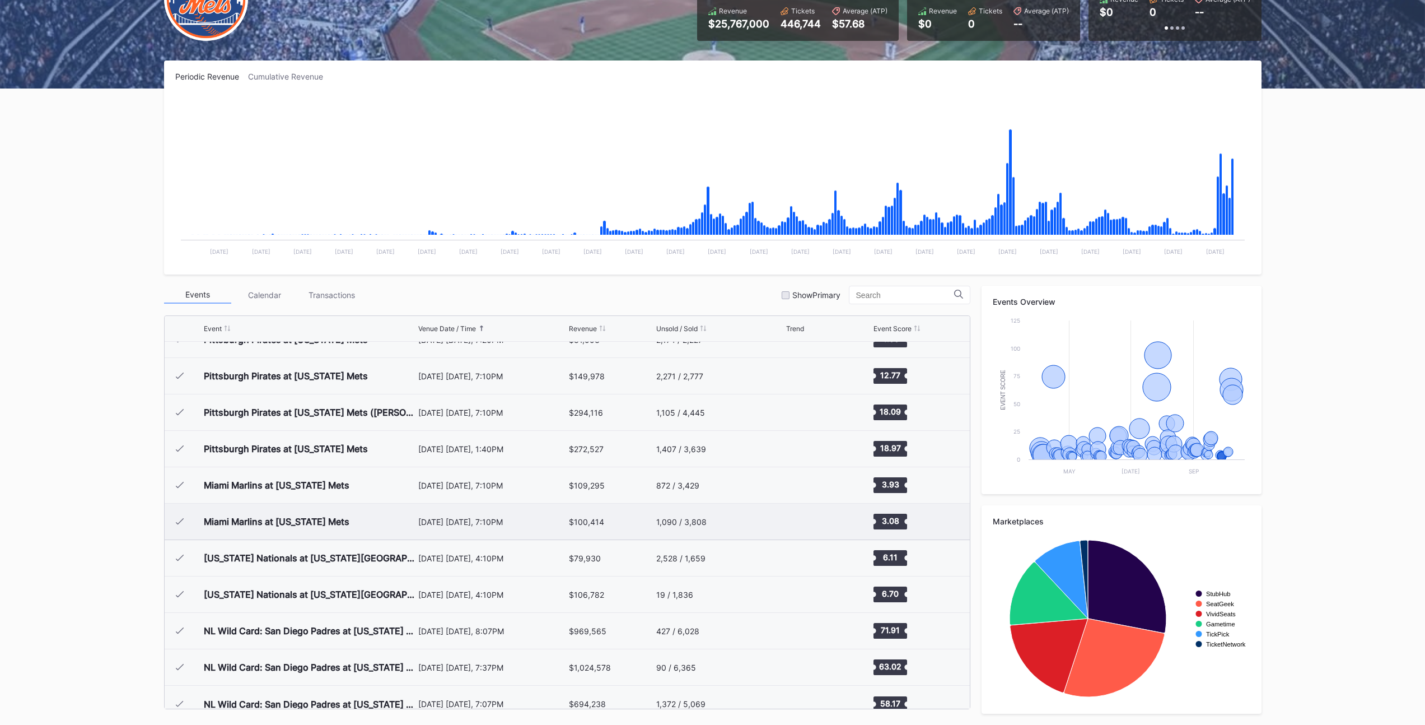
scroll to position [2764, 0]
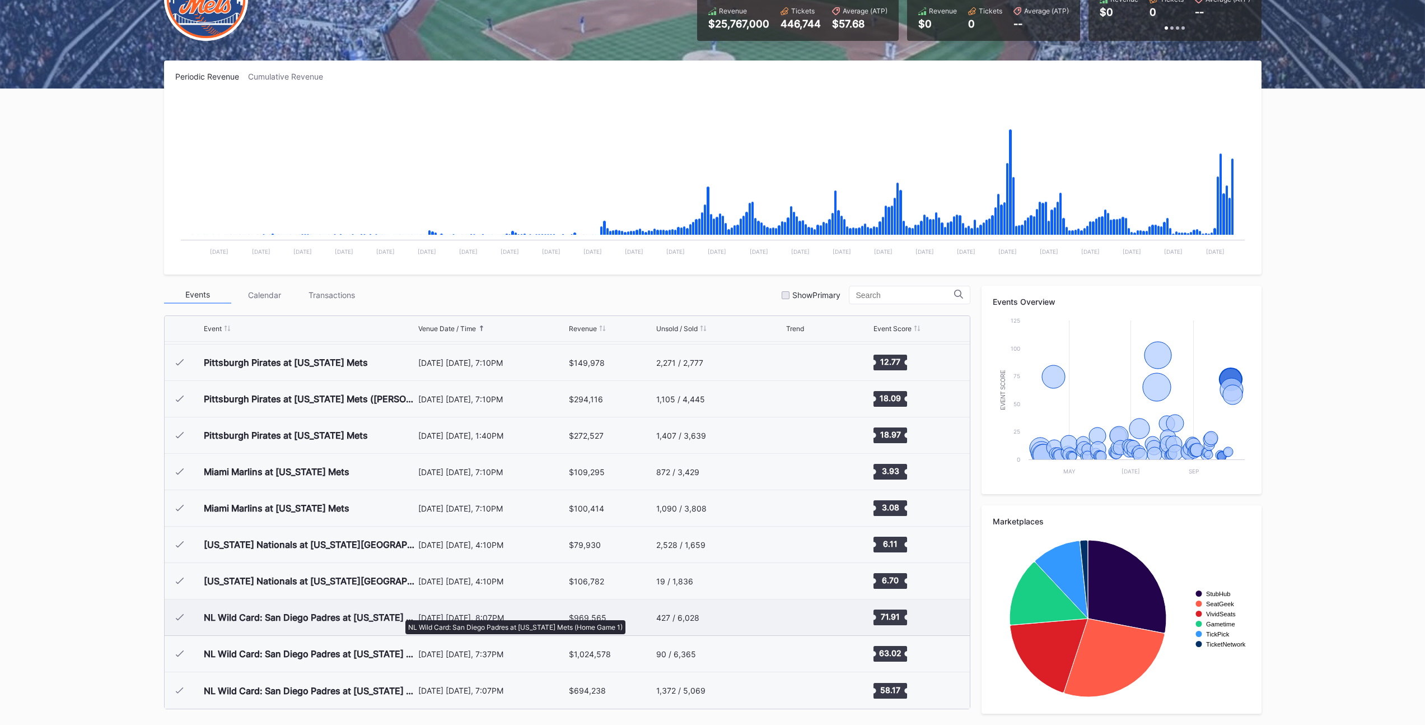
click at [400, 614] on div "NL Wild Card: San Diego Padres at [US_STATE] Mets (Home Game 1)" at bounding box center [310, 617] width 212 height 11
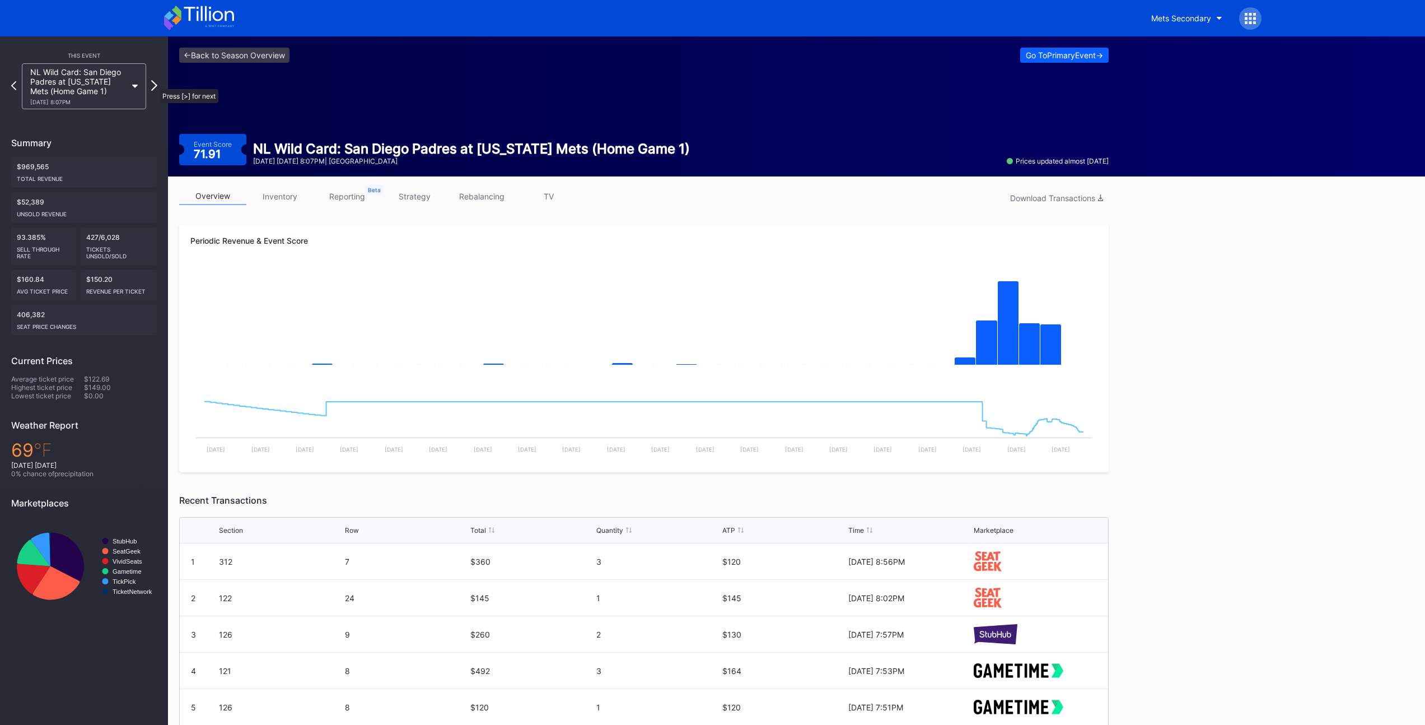
click at [154, 83] on icon at bounding box center [154, 85] width 6 height 11
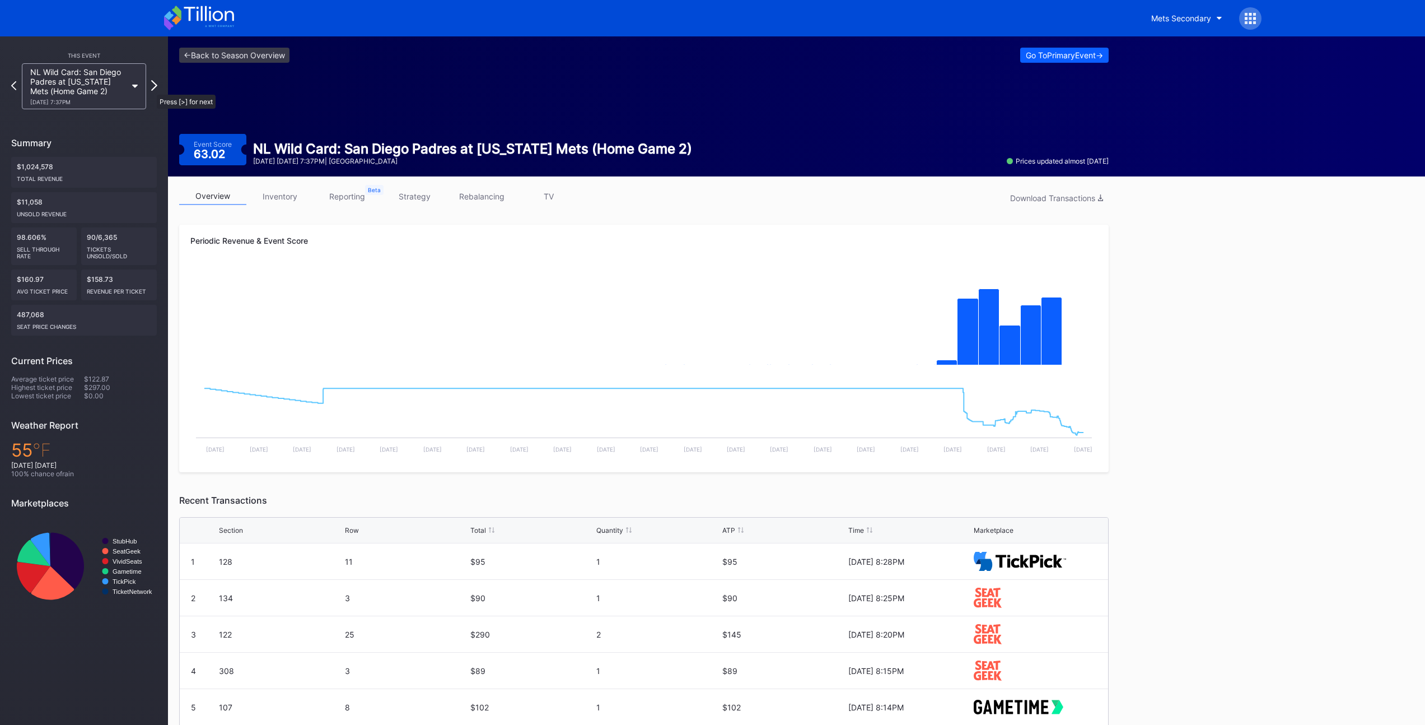
click at [151, 89] on icon at bounding box center [154, 85] width 6 height 11
